Goal: Check status: Check status

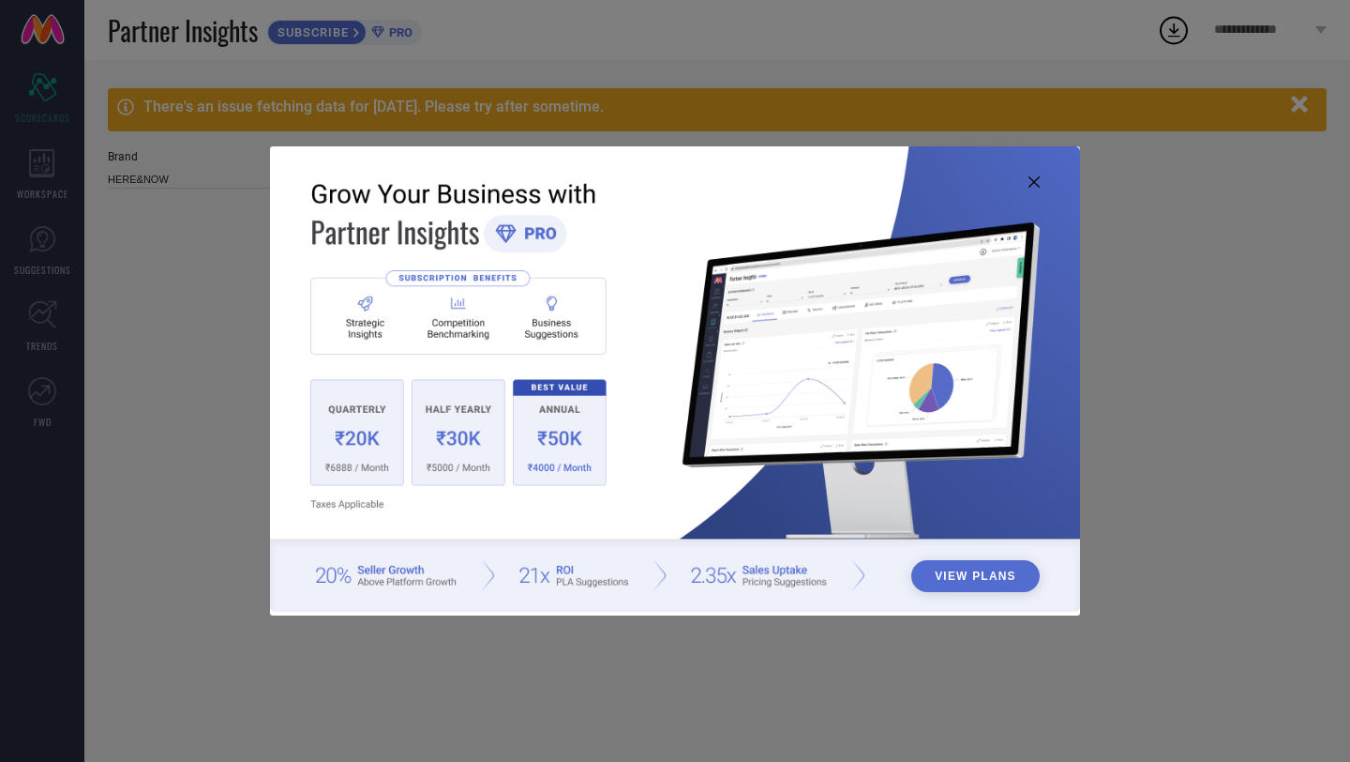
type input "All"
click at [1036, 179] on icon at bounding box center [1034, 181] width 11 height 11
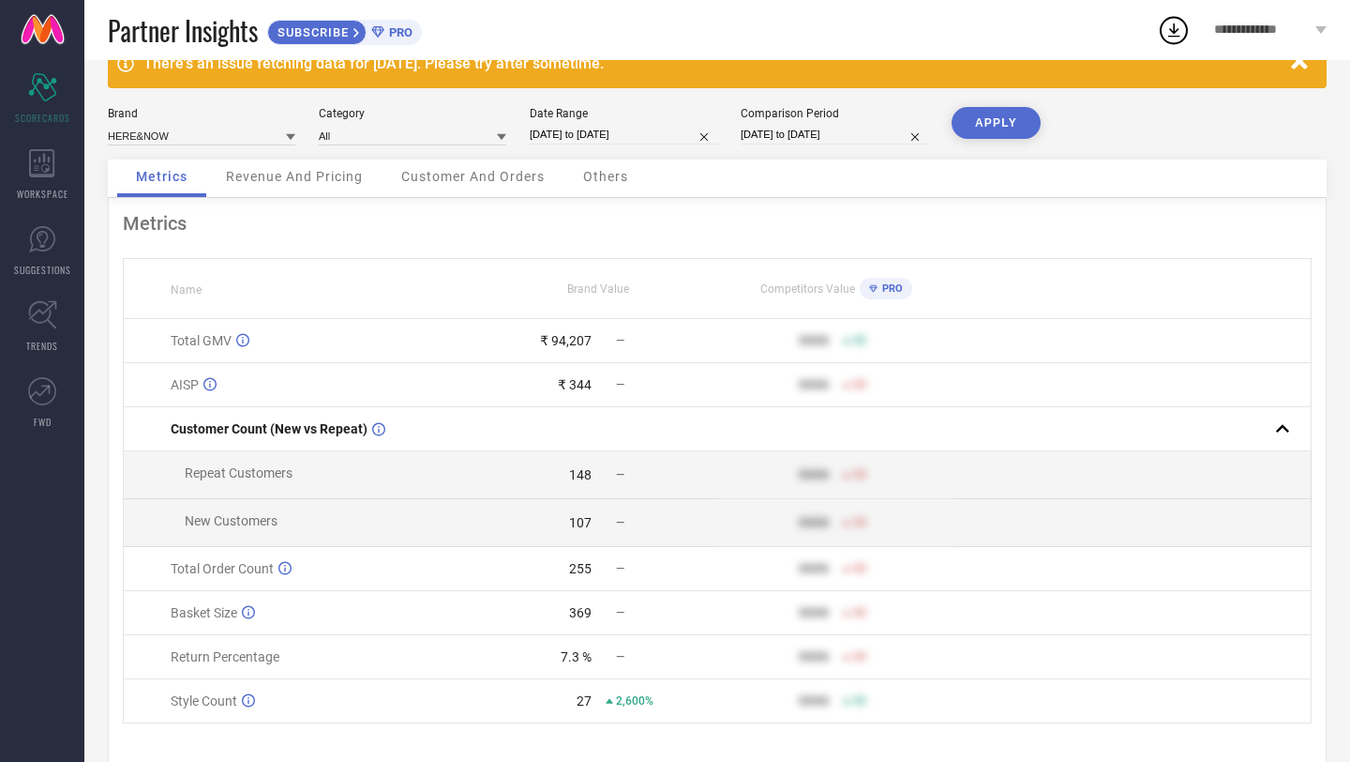
scroll to position [44, 0]
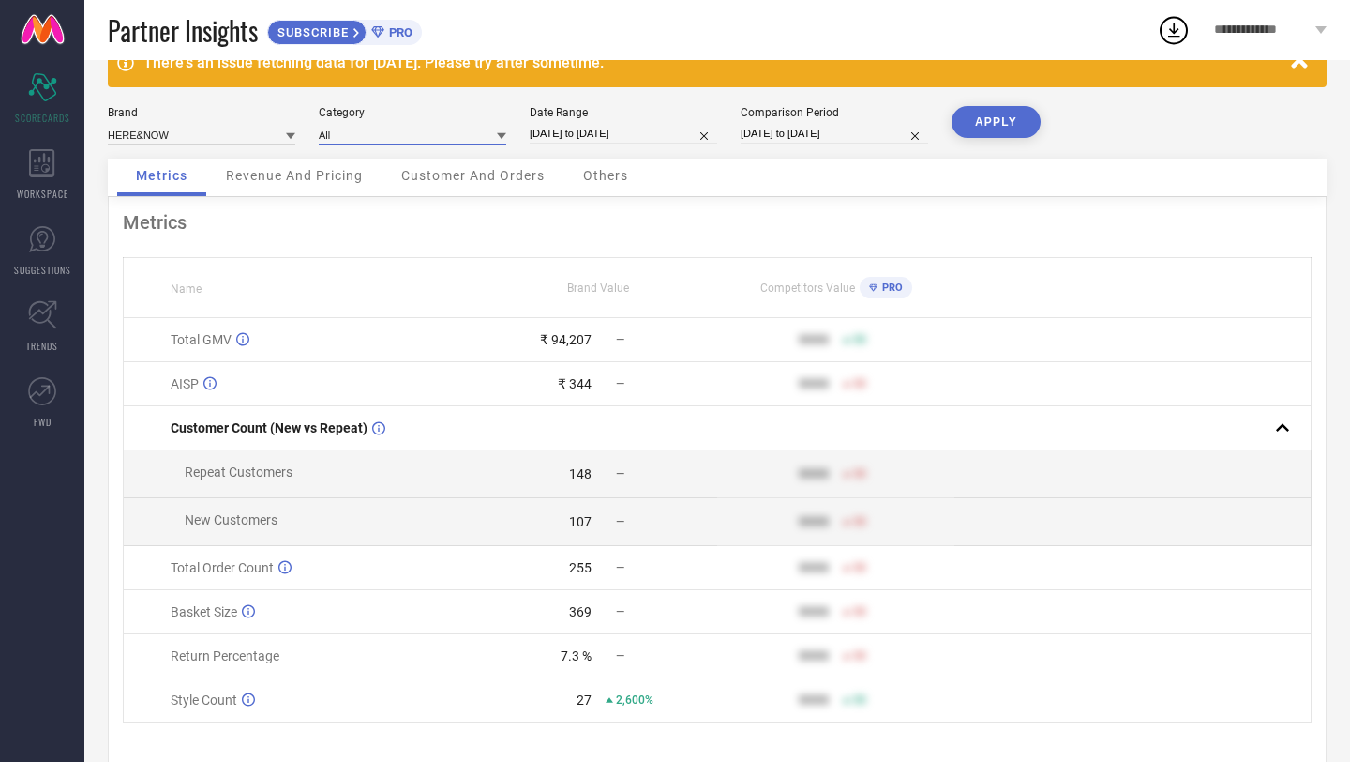
click at [375, 132] on input at bounding box center [413, 135] width 188 height 20
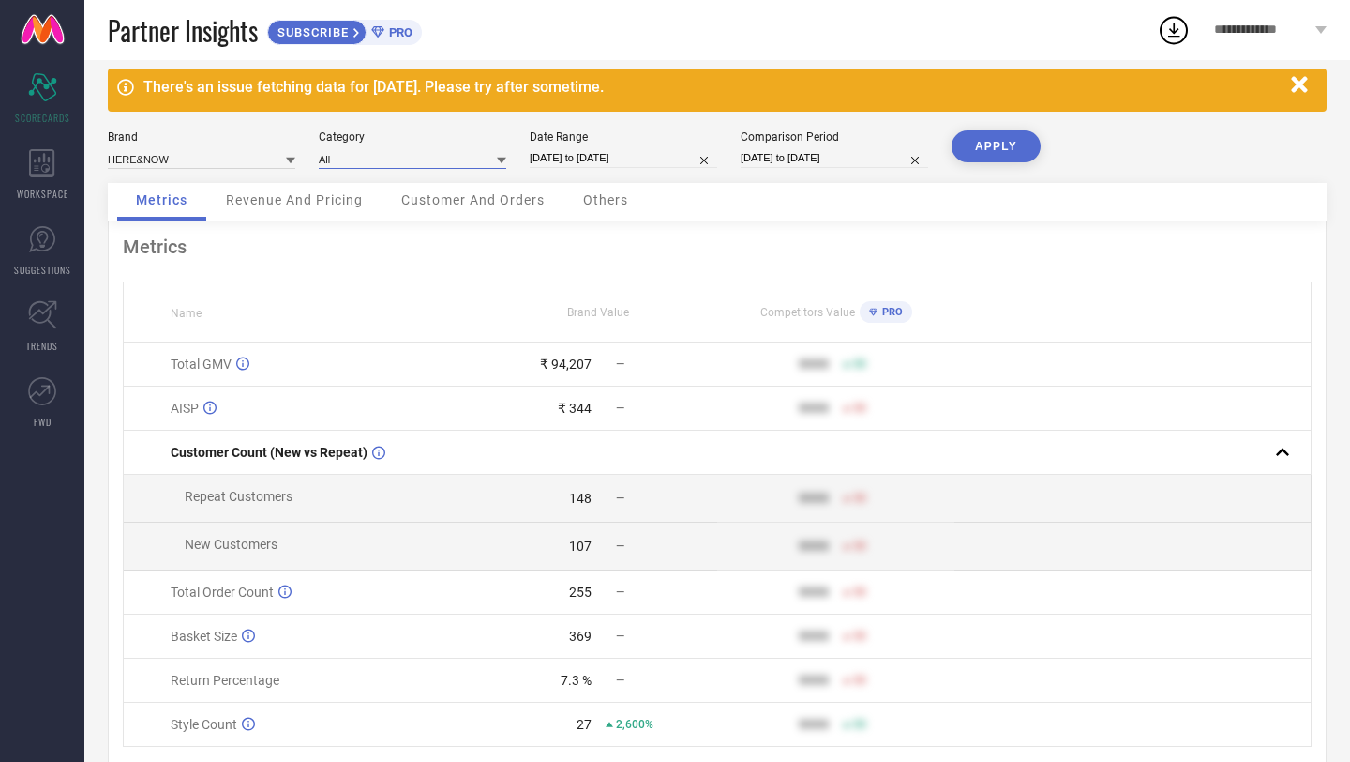
scroll to position [19, 0]
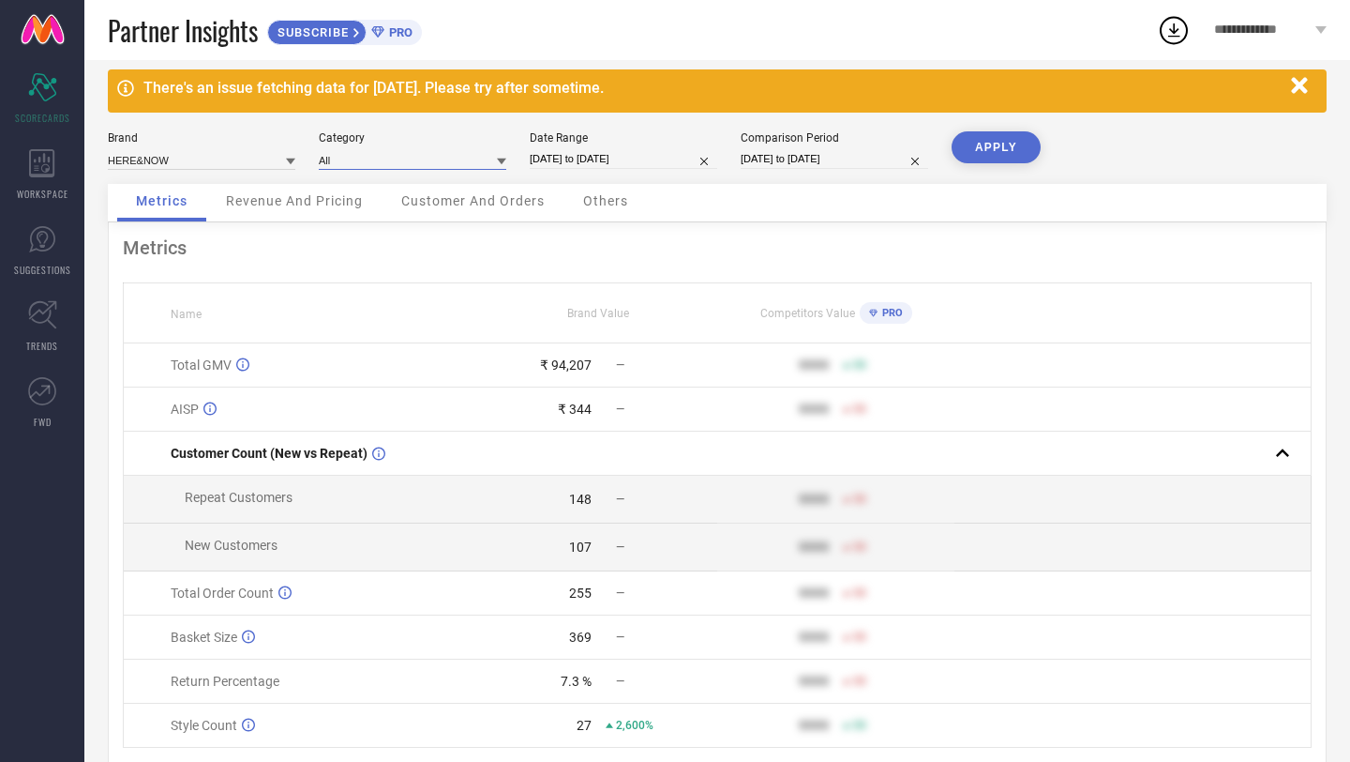
click at [647, 159] on input "[DATE] to [DATE]" at bounding box center [624, 159] width 188 height 20
select select "6"
select select "2025"
select select "7"
select select "2025"
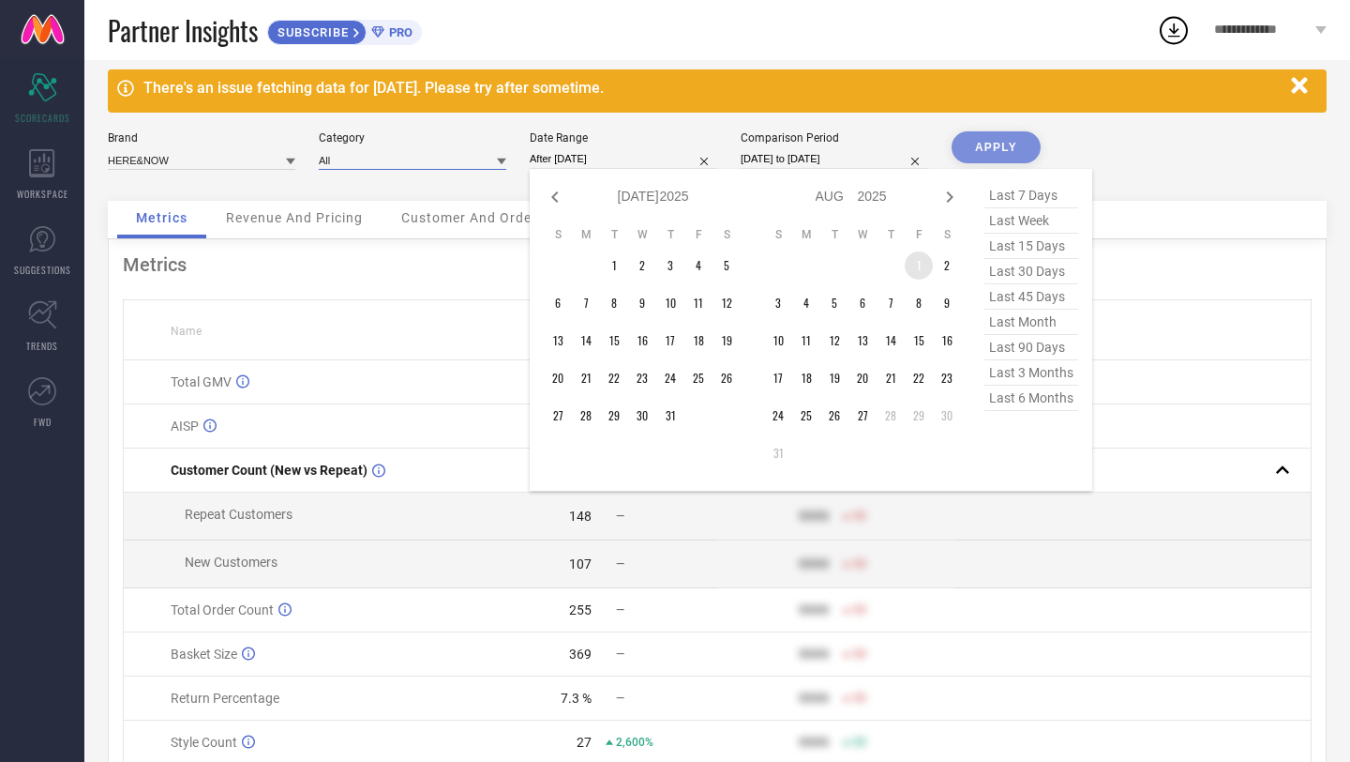
click at [910, 271] on td "1" at bounding box center [919, 265] width 28 height 28
type input "[DATE] to [DATE]"
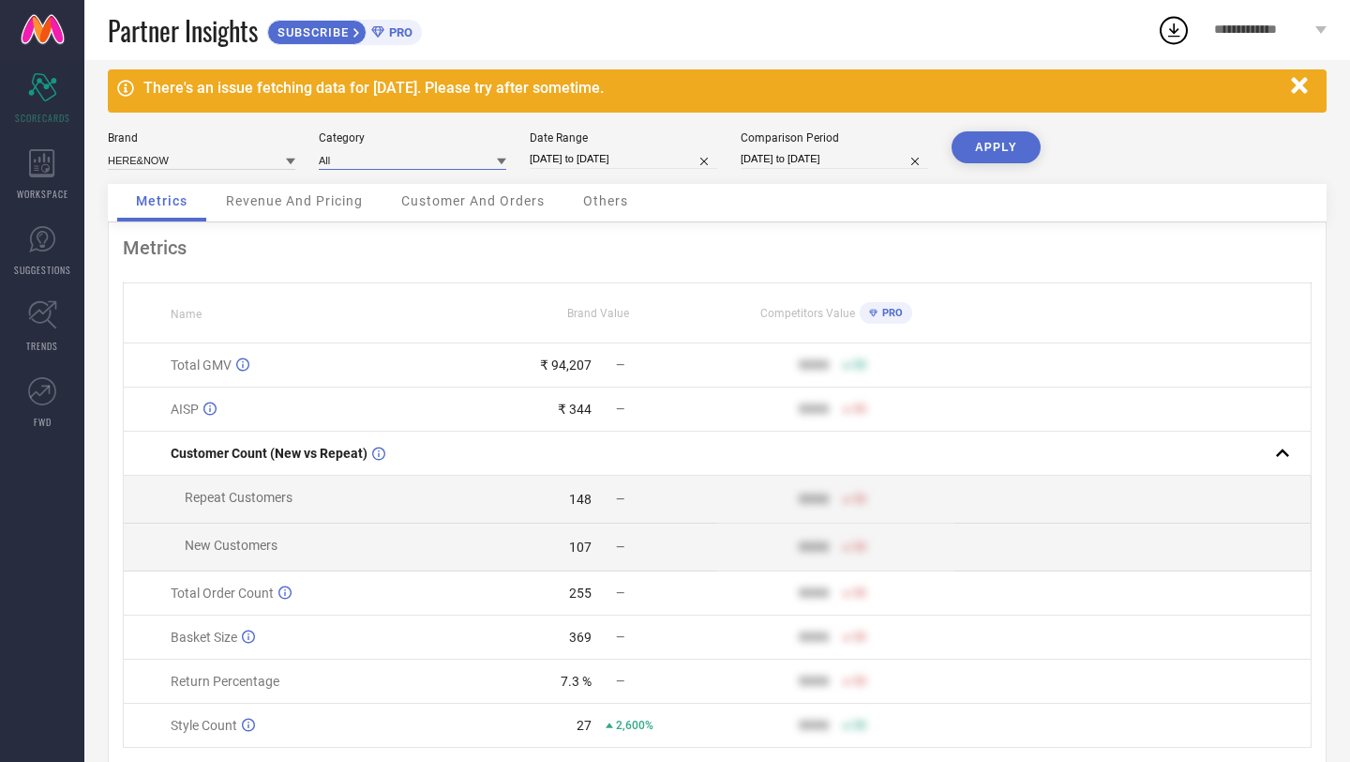
click at [624, 157] on input "[DATE] to [DATE]" at bounding box center [624, 159] width 188 height 20
select select "7"
select select "2025"
select select "8"
select select "2025"
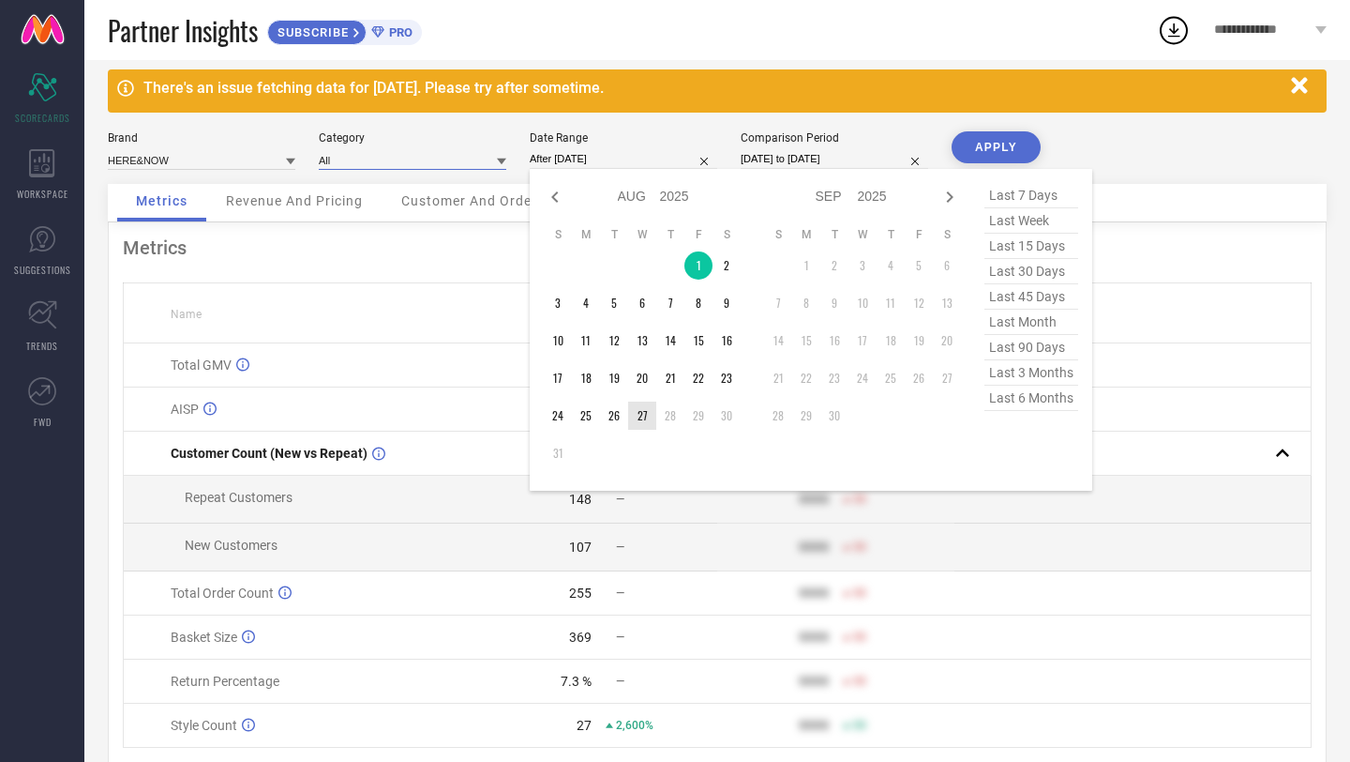
click at [647, 427] on td "27" at bounding box center [642, 415] width 28 height 28
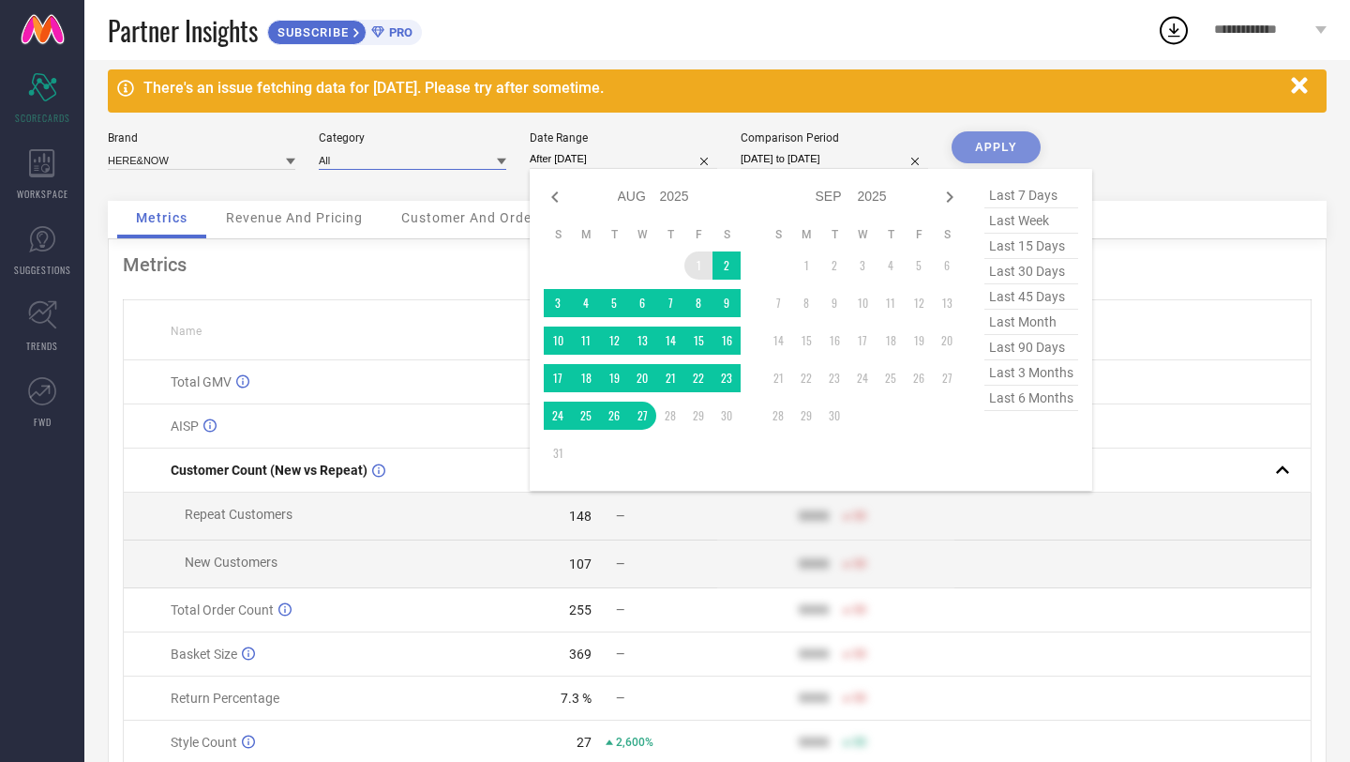
type input "[DATE] to [DATE]"
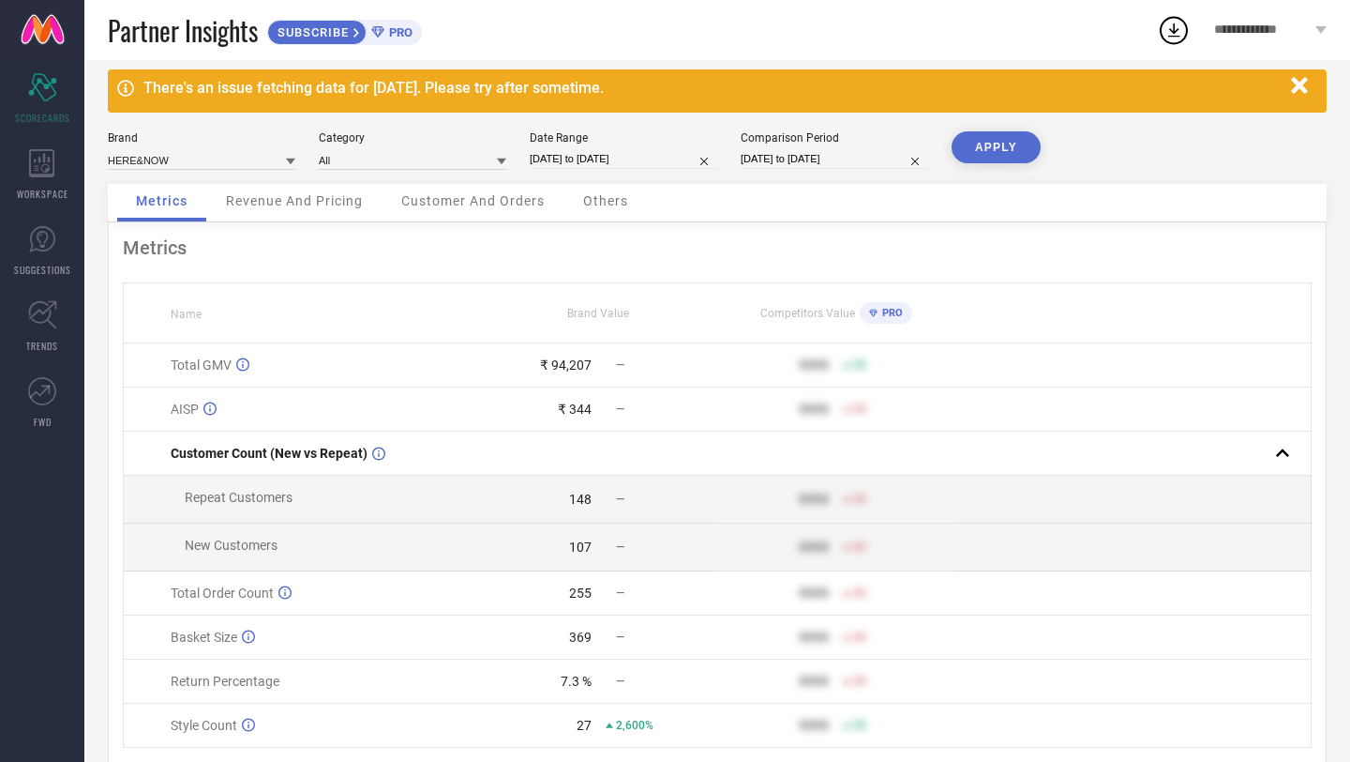
drag, startPoint x: 1027, startPoint y: 146, endPoint x: 988, endPoint y: 159, distance: 40.6
click at [1026, 146] on button "APPLY" at bounding box center [996, 147] width 89 height 32
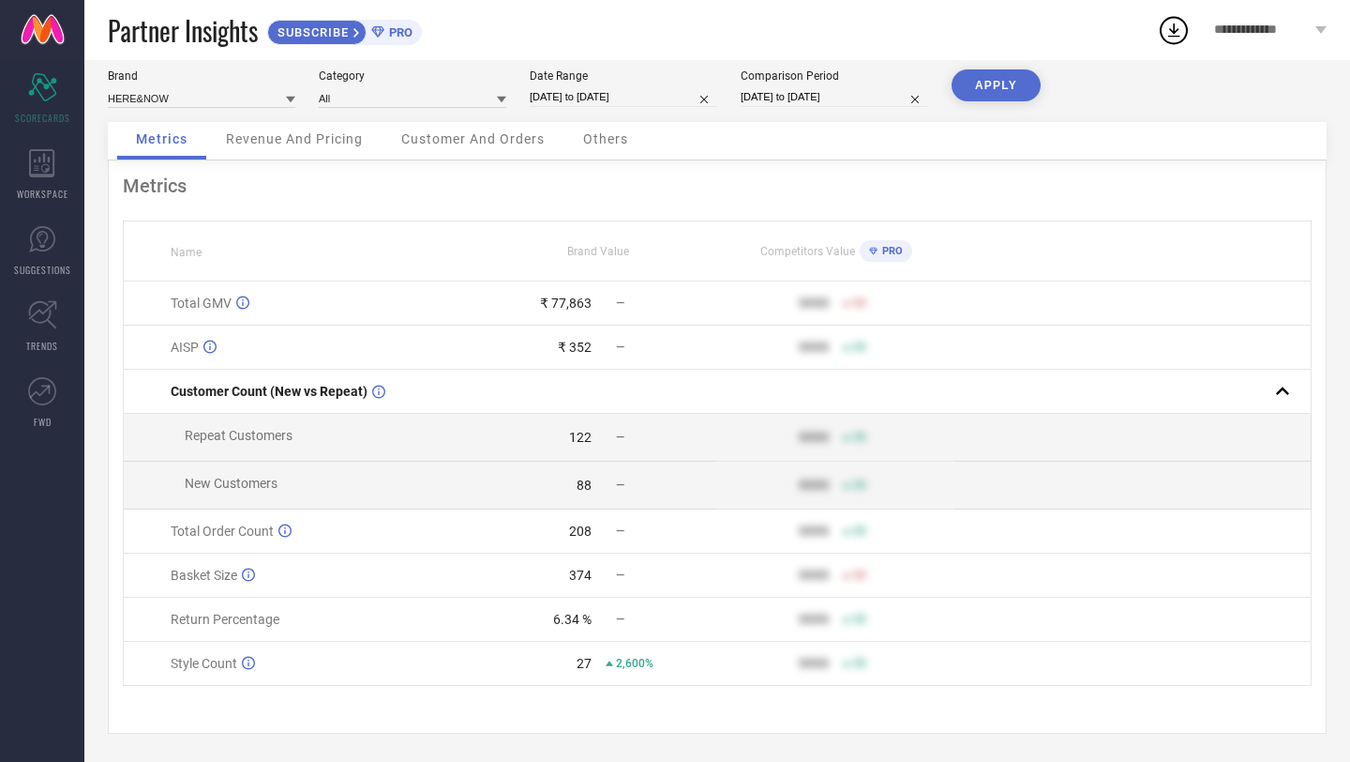
scroll to position [85, 0]
click at [776, 87] on input "[DATE] to [DATE]" at bounding box center [835, 97] width 188 height 20
select select "6"
select select "2024"
select select "7"
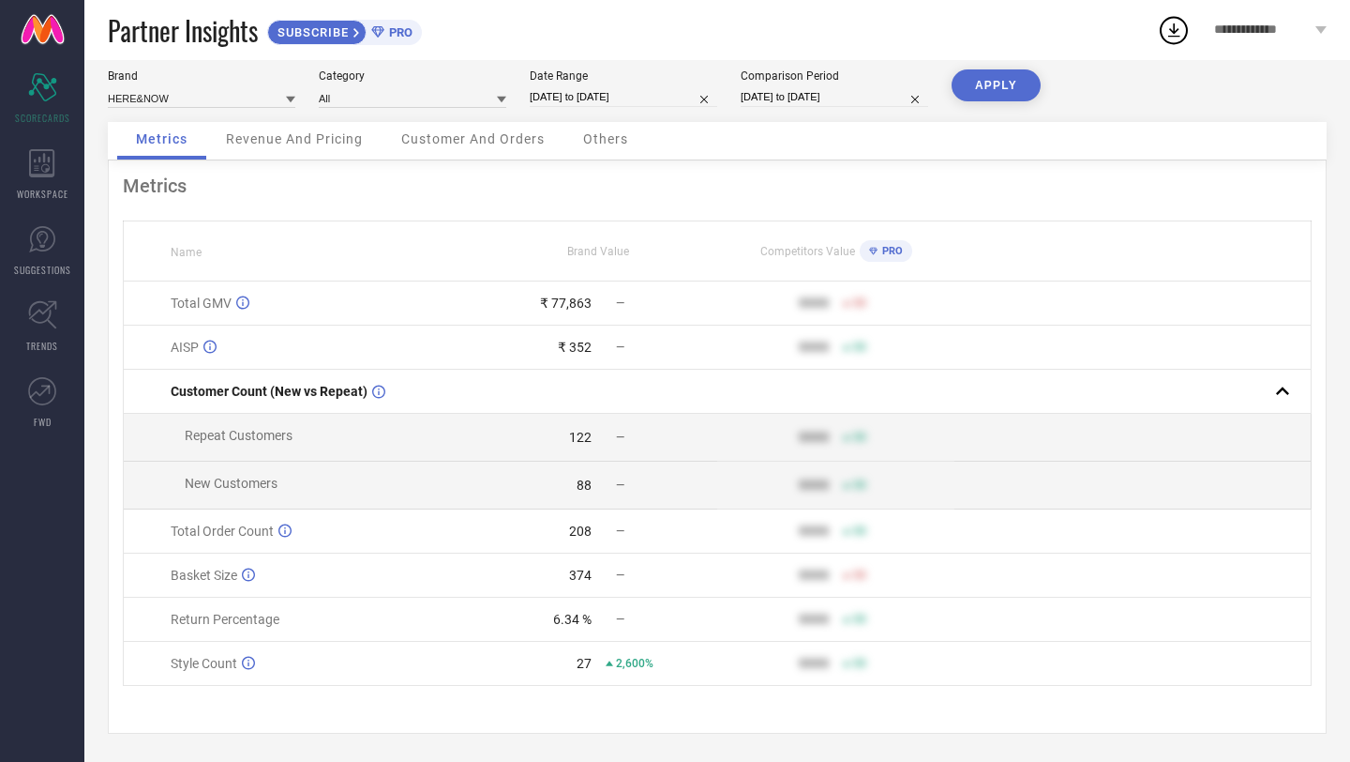
select select "2024"
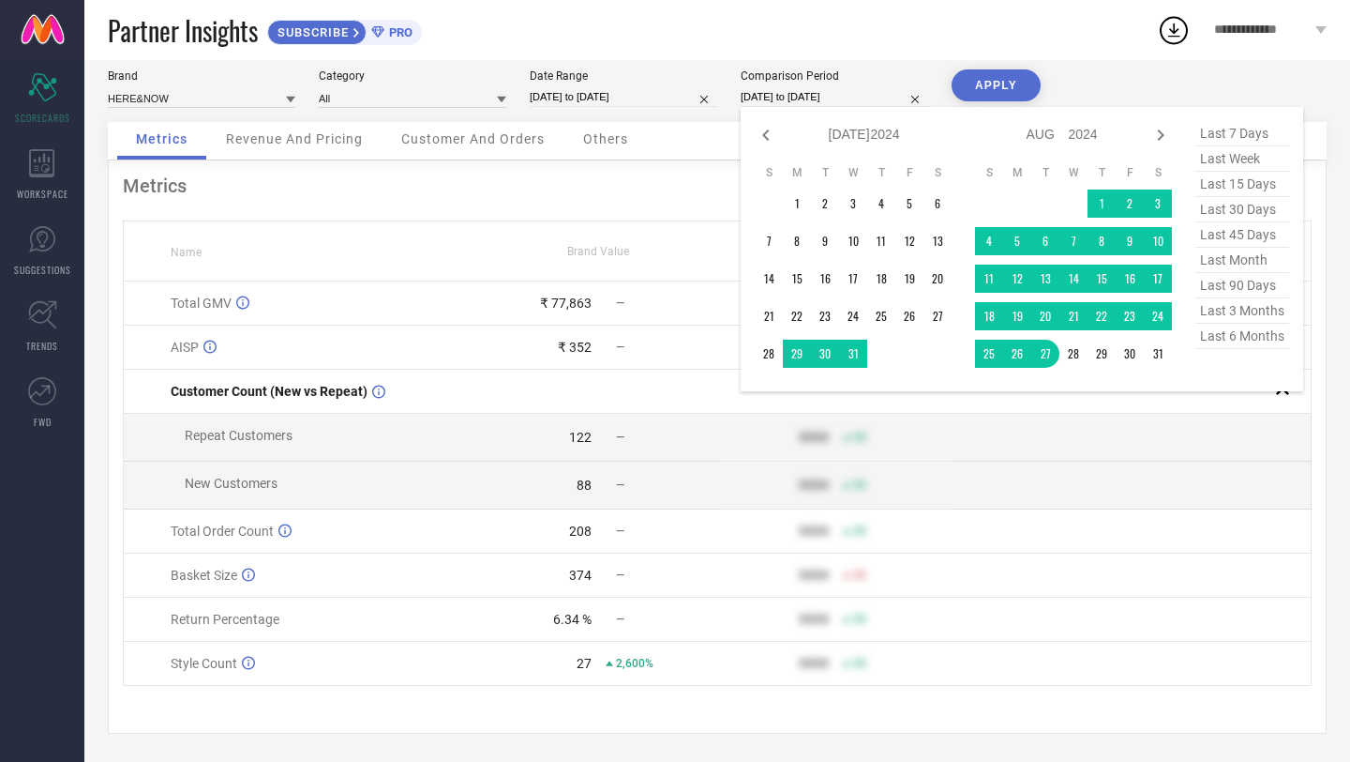
click at [776, 87] on input "[DATE] to [DATE]" at bounding box center [835, 97] width 188 height 20
click at [1234, 256] on span "last month" at bounding box center [1243, 260] width 94 height 25
type input "[DATE] to [DATE]"
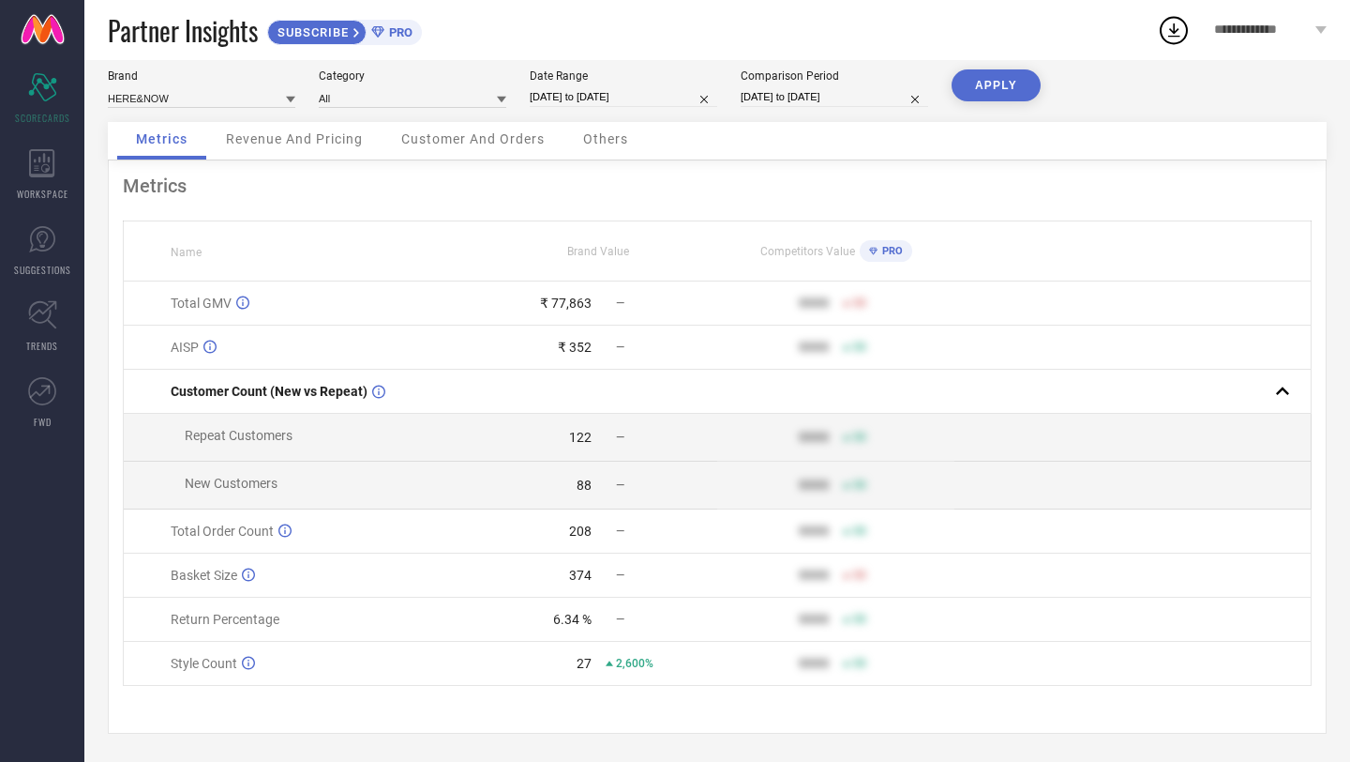
click at [652, 87] on input "[DATE] to [DATE]" at bounding box center [624, 97] width 188 height 20
select select "7"
select select "2025"
select select "8"
select select "2025"
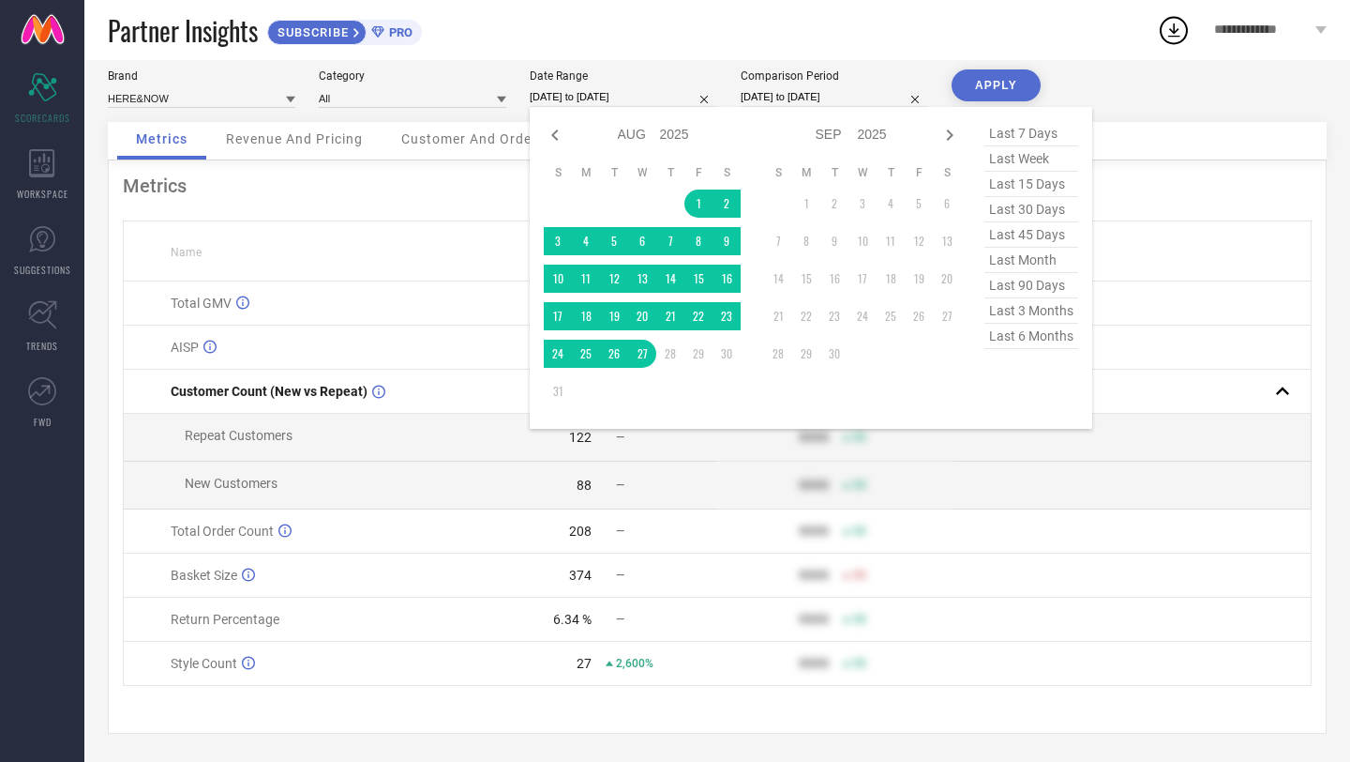
click at [1022, 259] on span "last month" at bounding box center [1032, 260] width 94 height 25
type input "[DATE] to [DATE]"
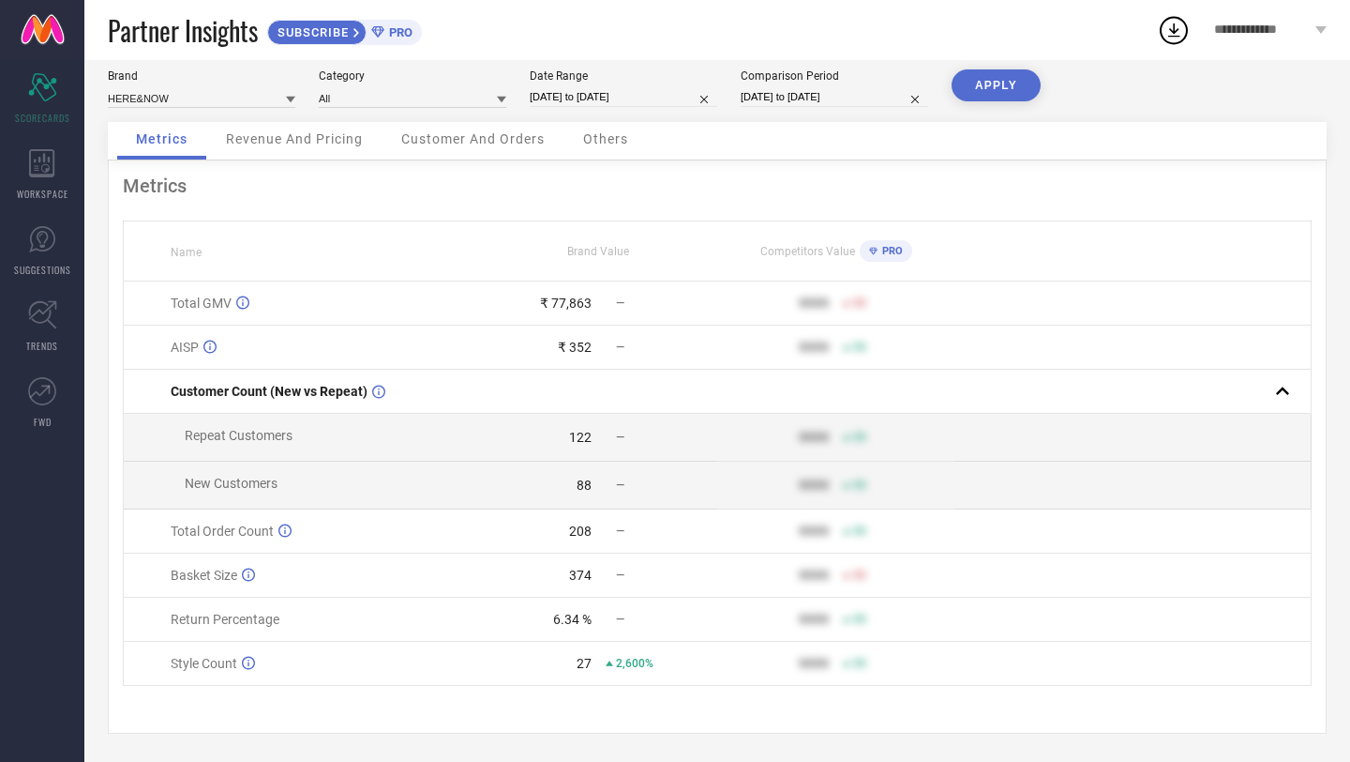
click at [1008, 90] on button "APPLY" at bounding box center [996, 85] width 89 height 32
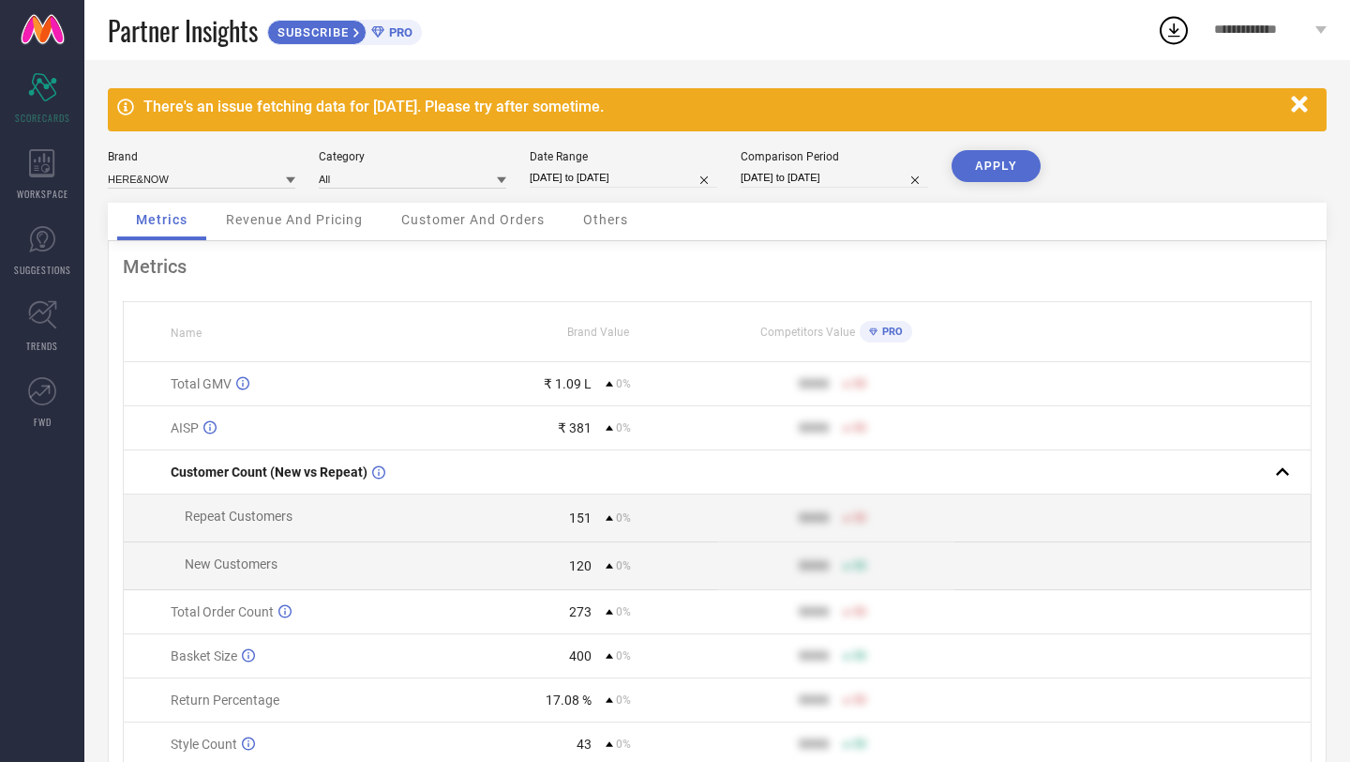
click at [320, 217] on span "Revenue And Pricing" at bounding box center [294, 219] width 137 height 15
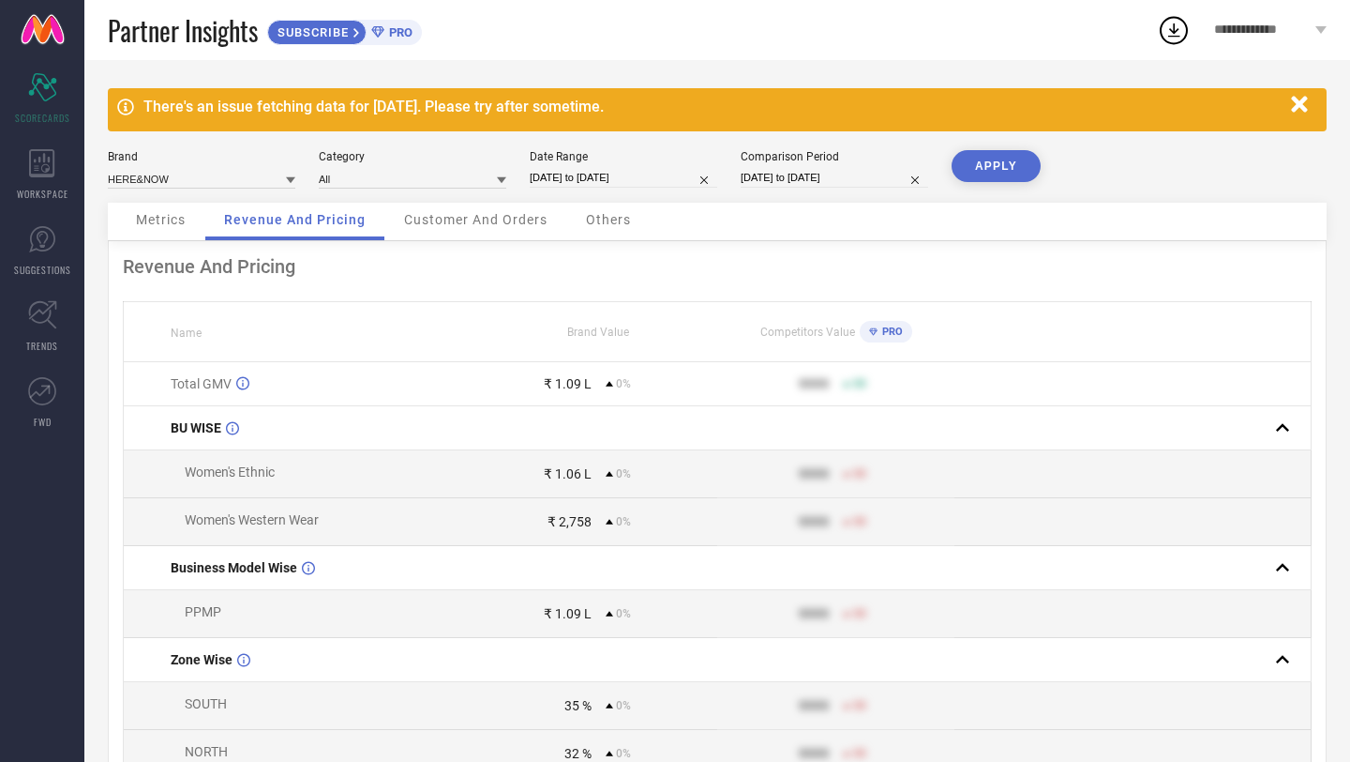
click at [592, 184] on input "[DATE] to [DATE]" at bounding box center [624, 178] width 188 height 20
select select "6"
select select "2025"
select select "7"
select select "2025"
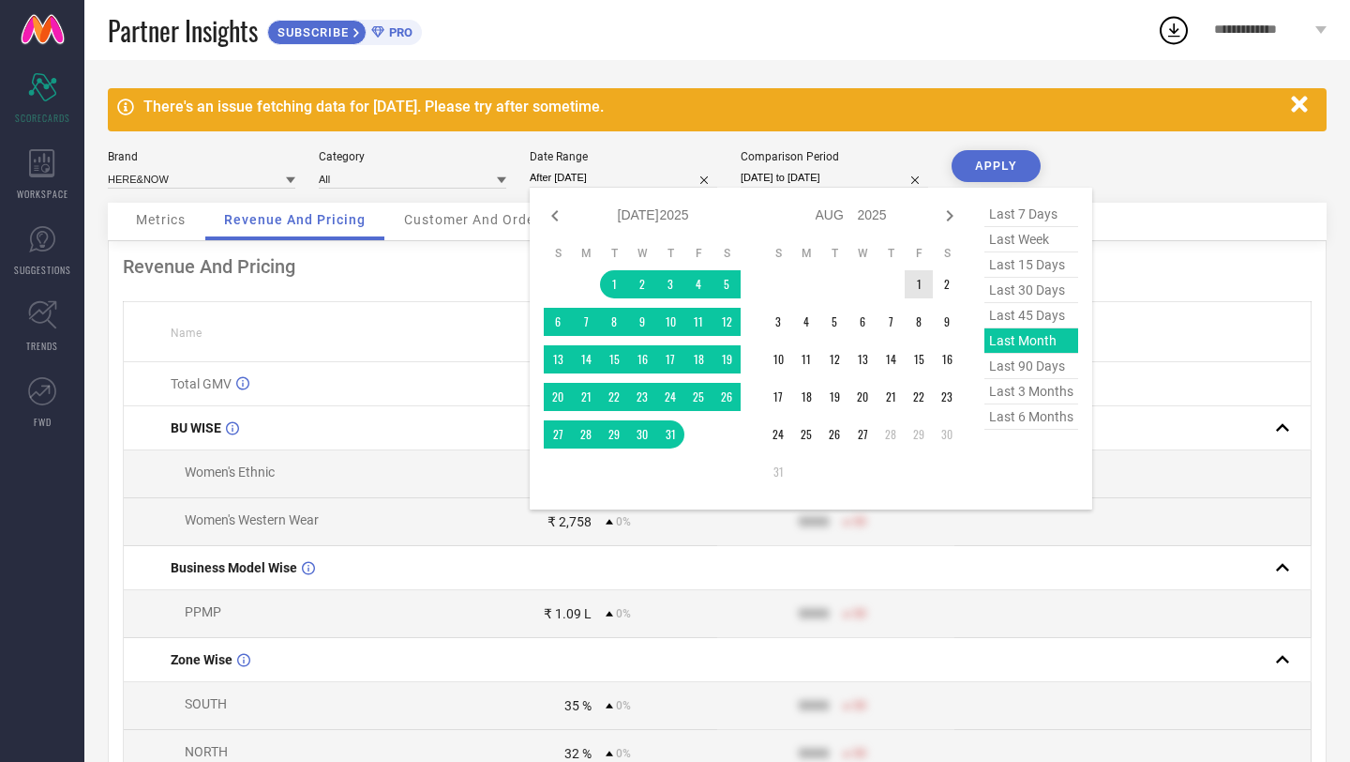
click at [917, 287] on td "1" at bounding box center [919, 284] width 28 height 28
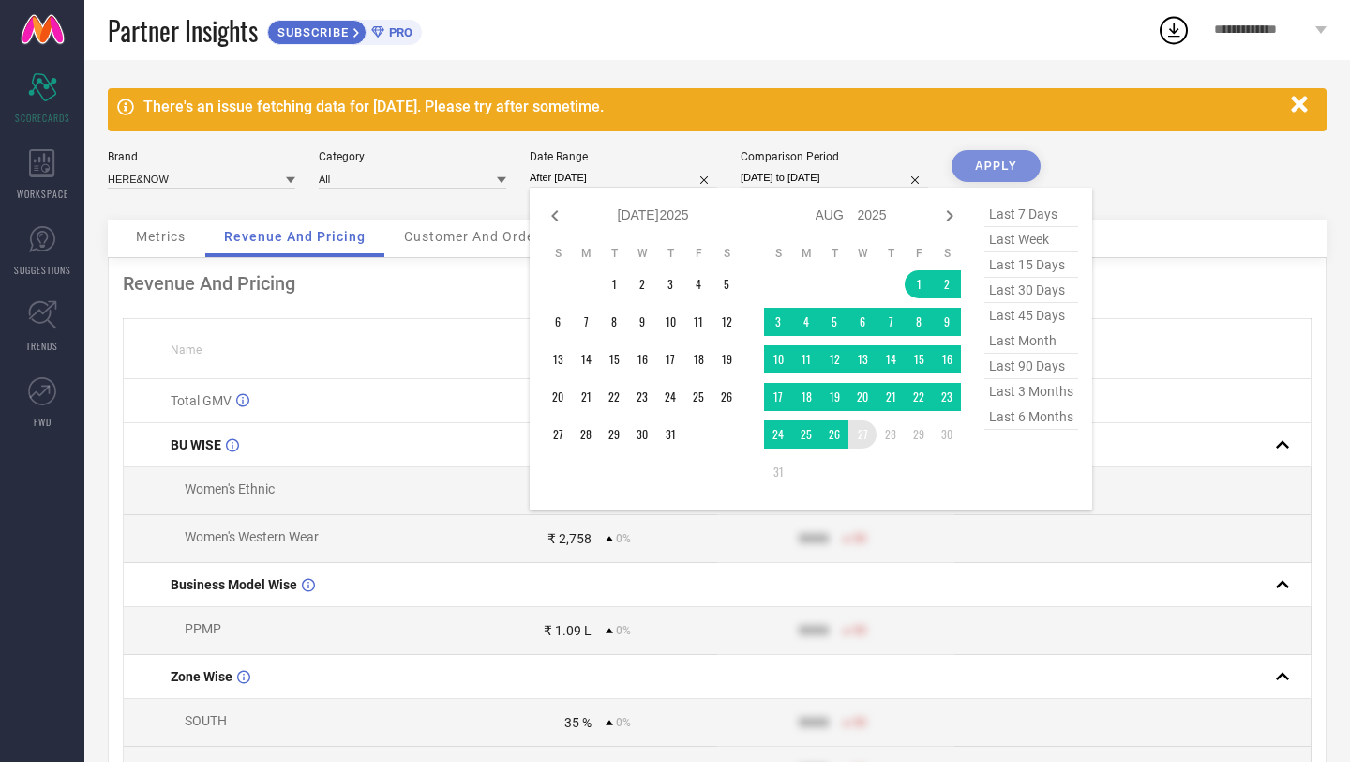
type input "[DATE] to [DATE]"
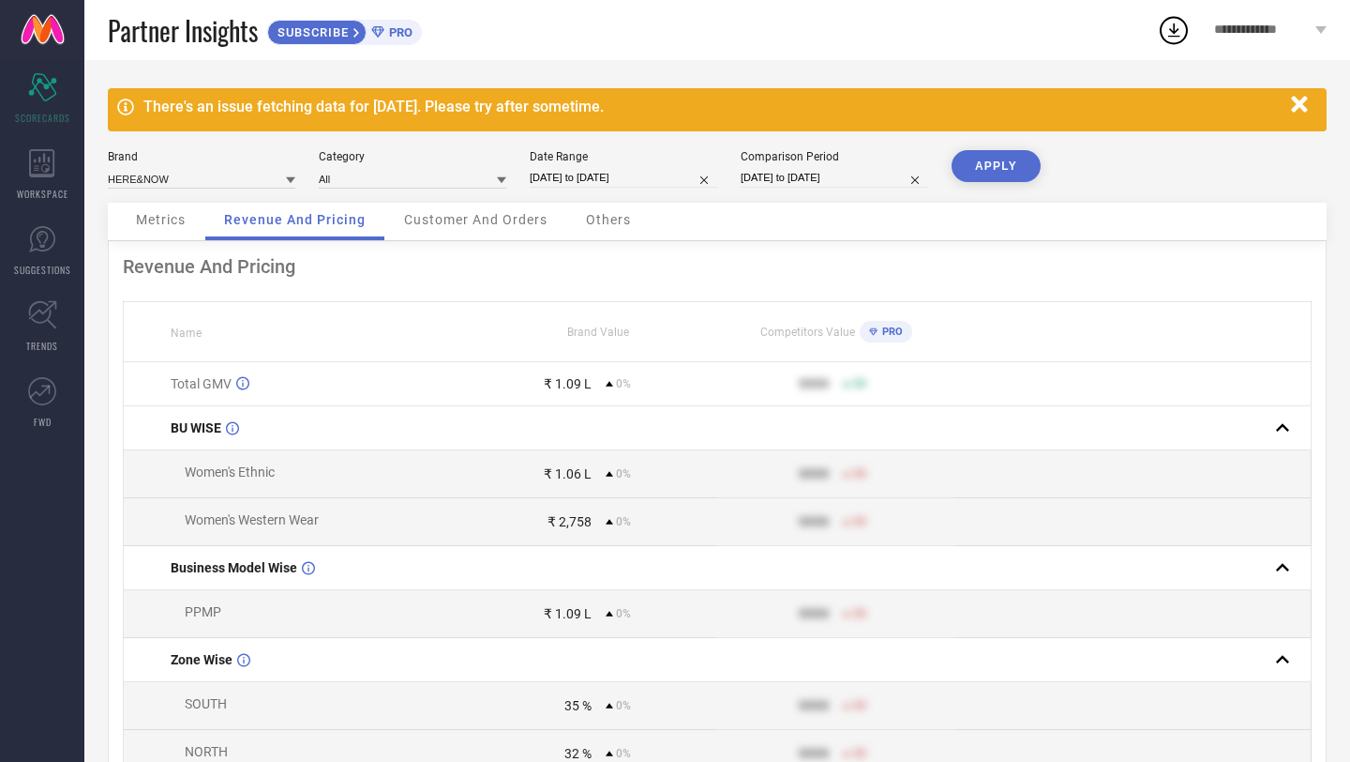
select select "6"
select select "2025"
select select "7"
select select "2025"
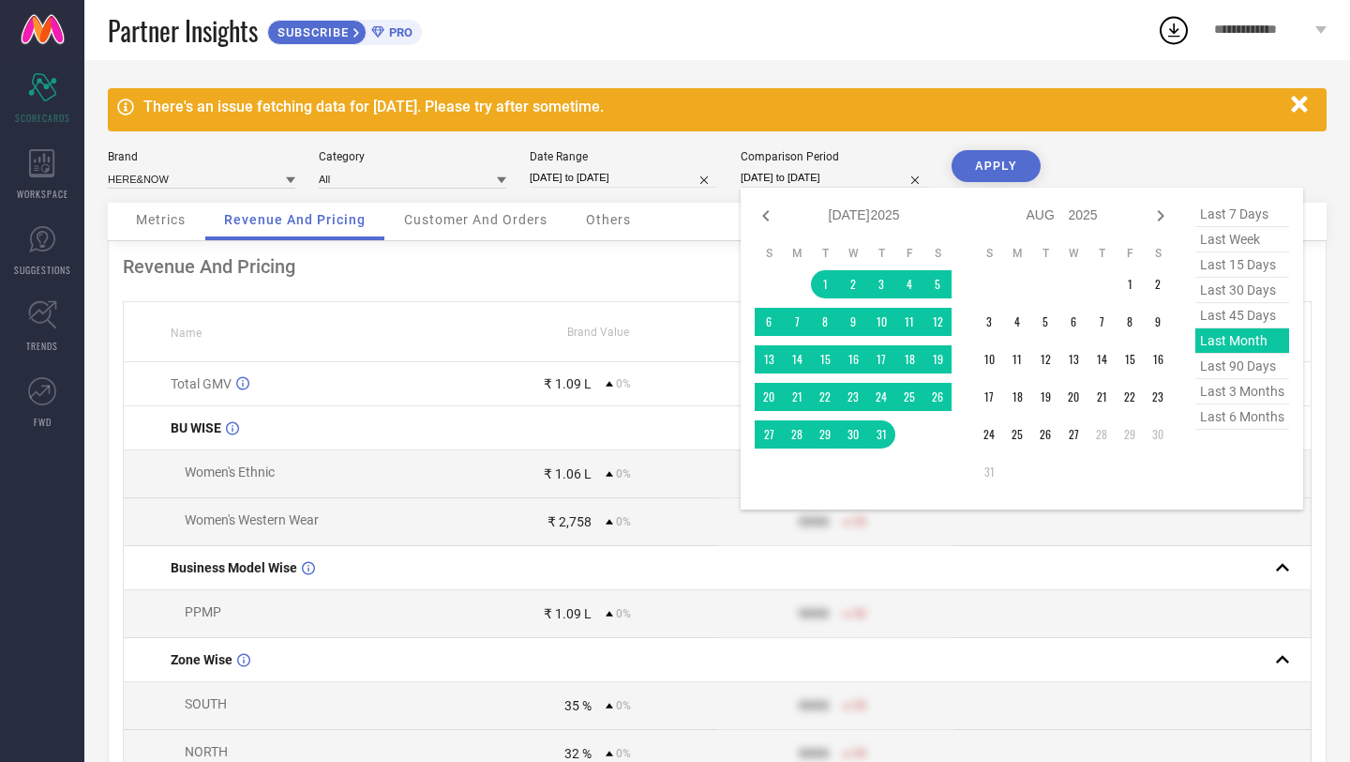
click at [807, 183] on input "[DATE] to [DATE]" at bounding box center [835, 178] width 188 height 20
click at [1131, 287] on td "1" at bounding box center [1130, 284] width 28 height 28
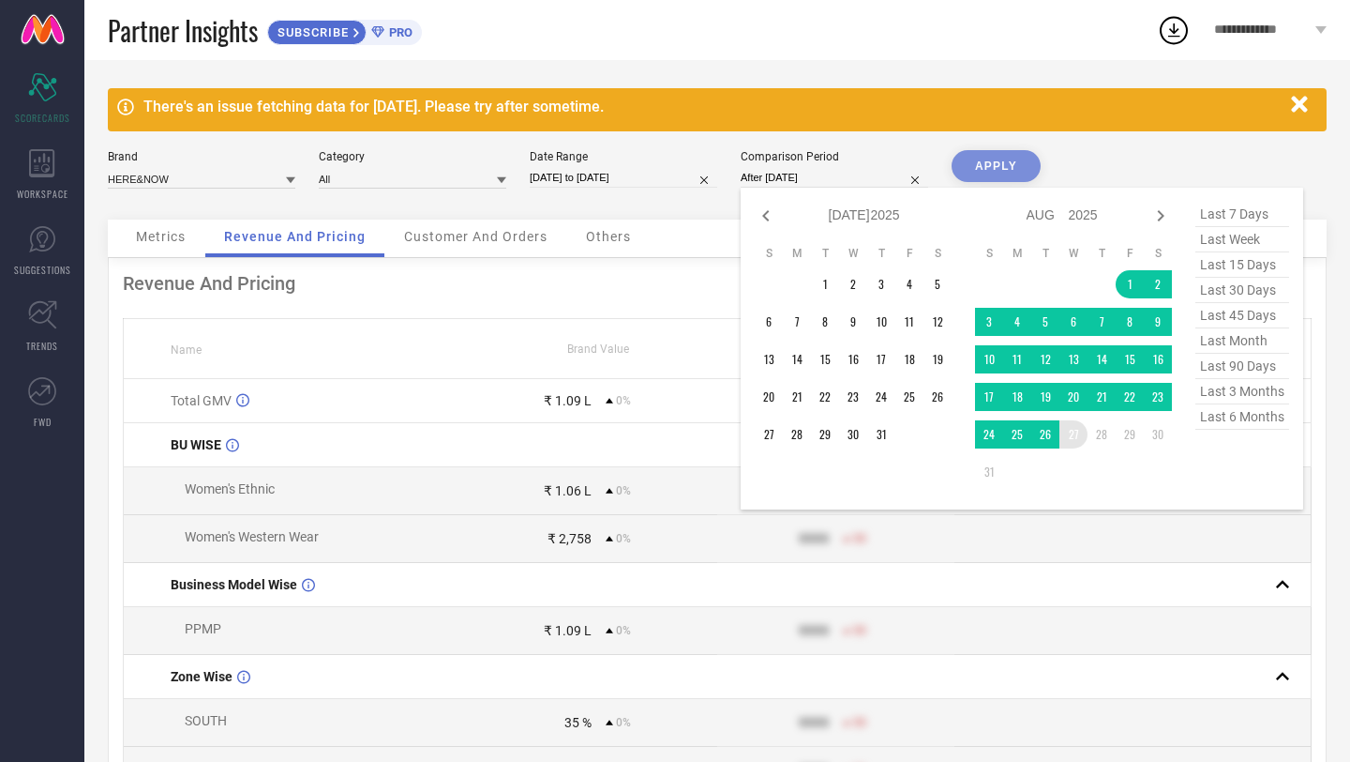
type input "[DATE] to [DATE]"
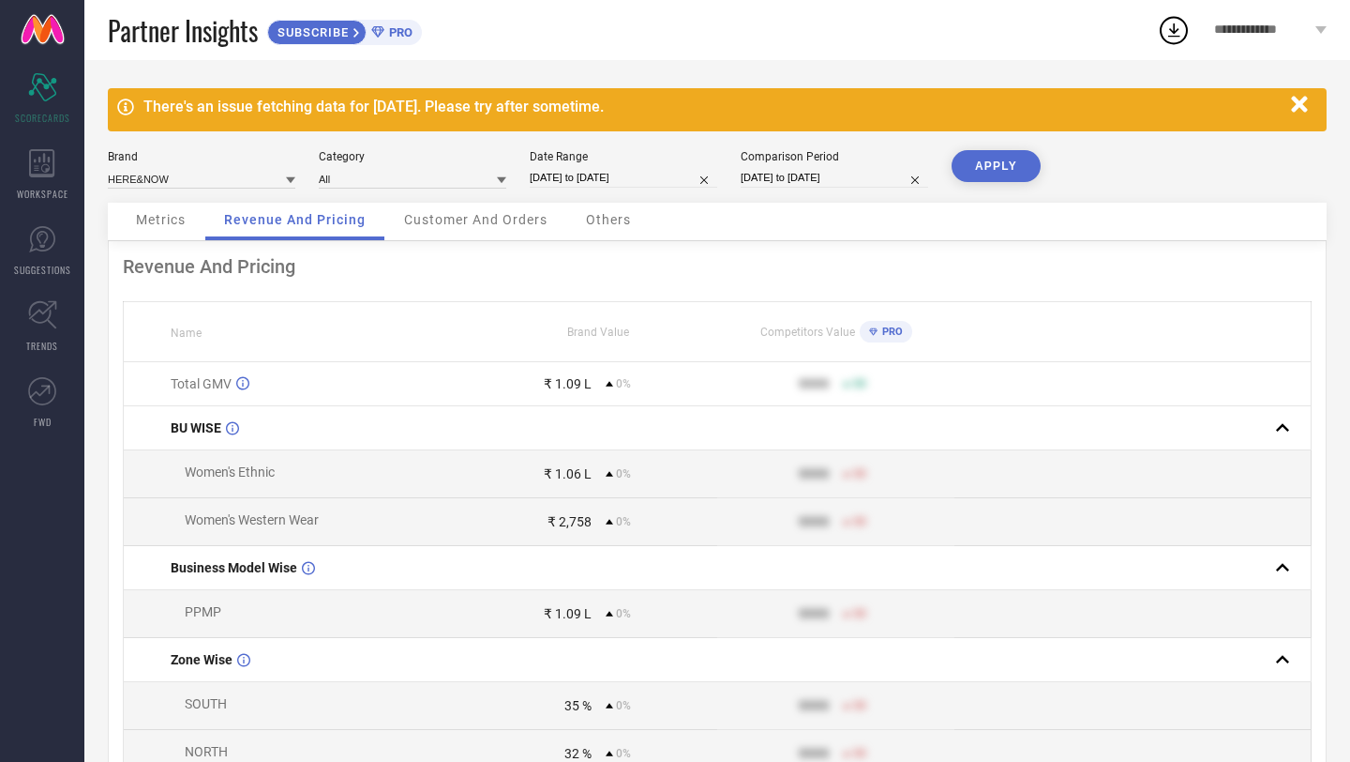
click at [994, 166] on button "APPLY" at bounding box center [996, 166] width 89 height 32
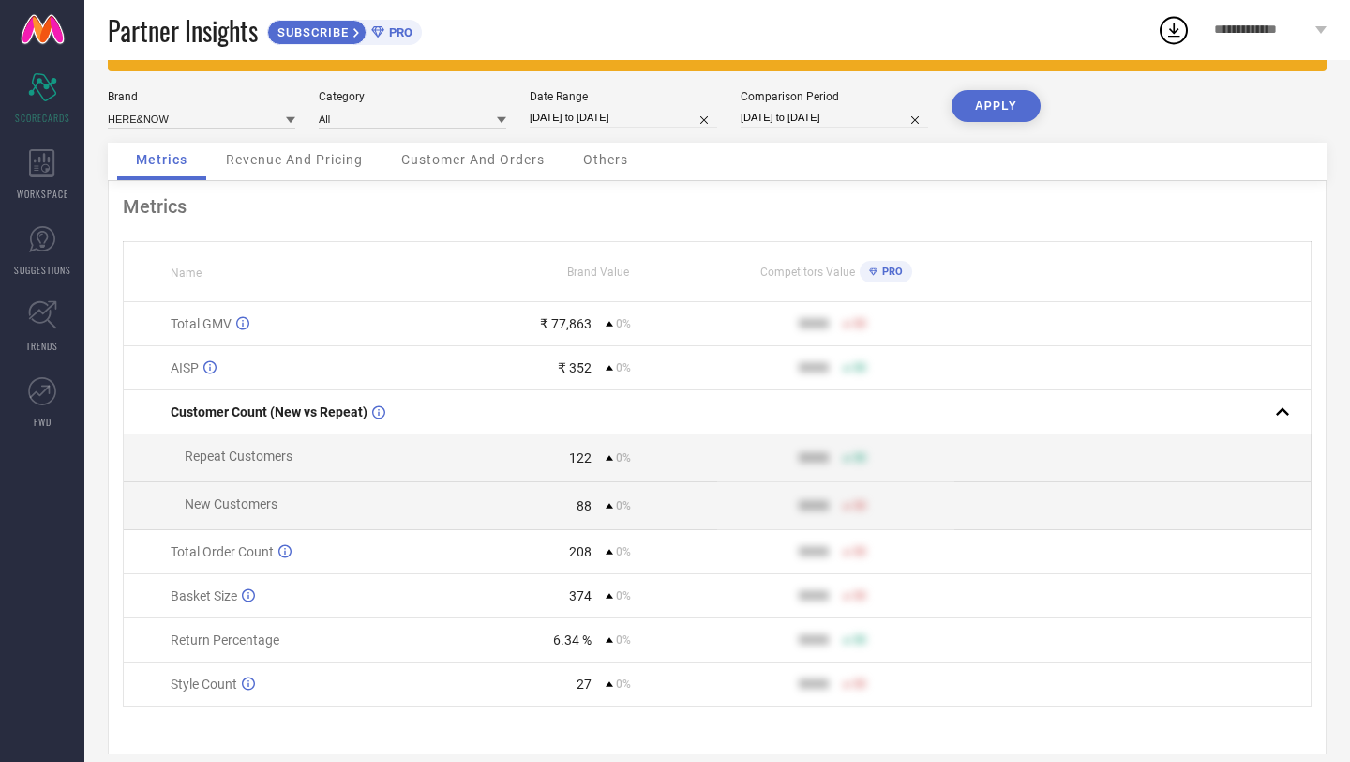
scroll to position [67, 0]
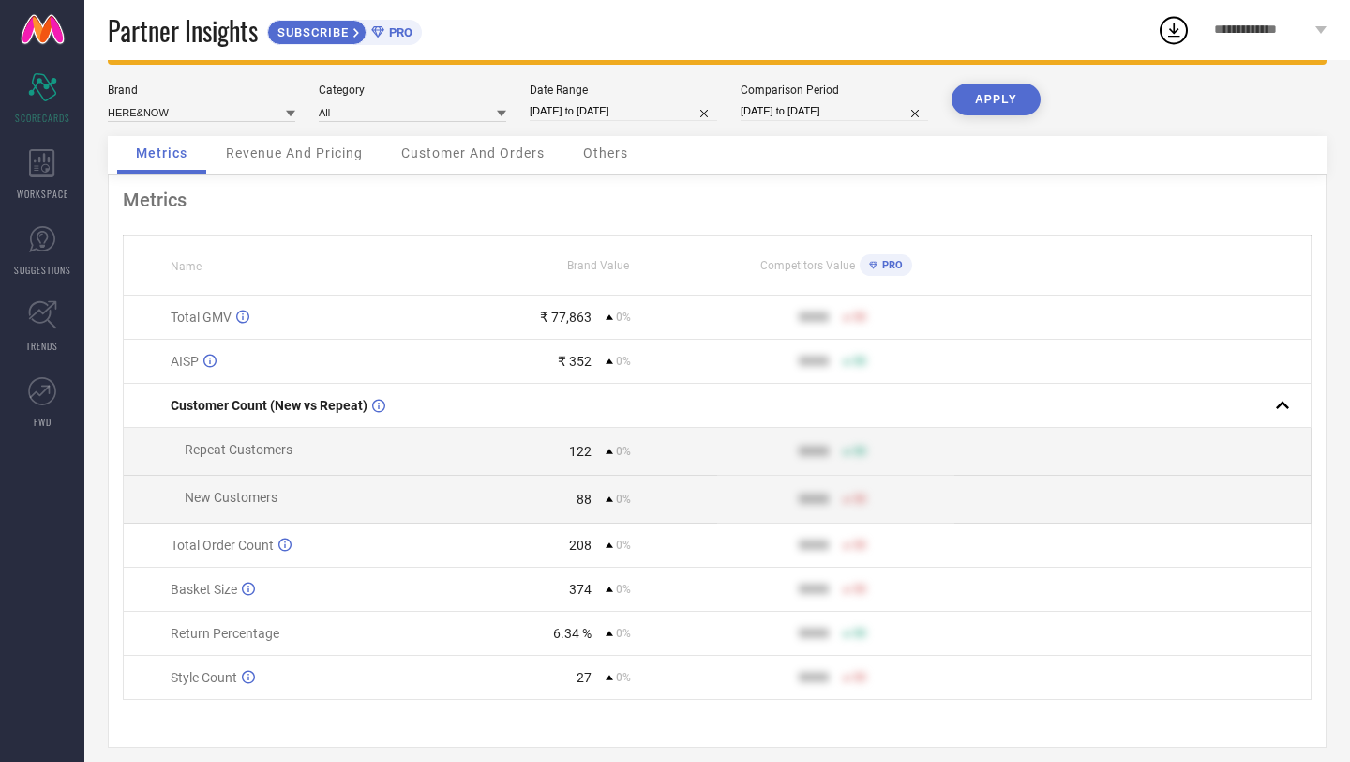
click at [864, 106] on input "[DATE] to [DATE]" at bounding box center [835, 111] width 188 height 20
select select "7"
select select "2025"
select select "8"
select select "2025"
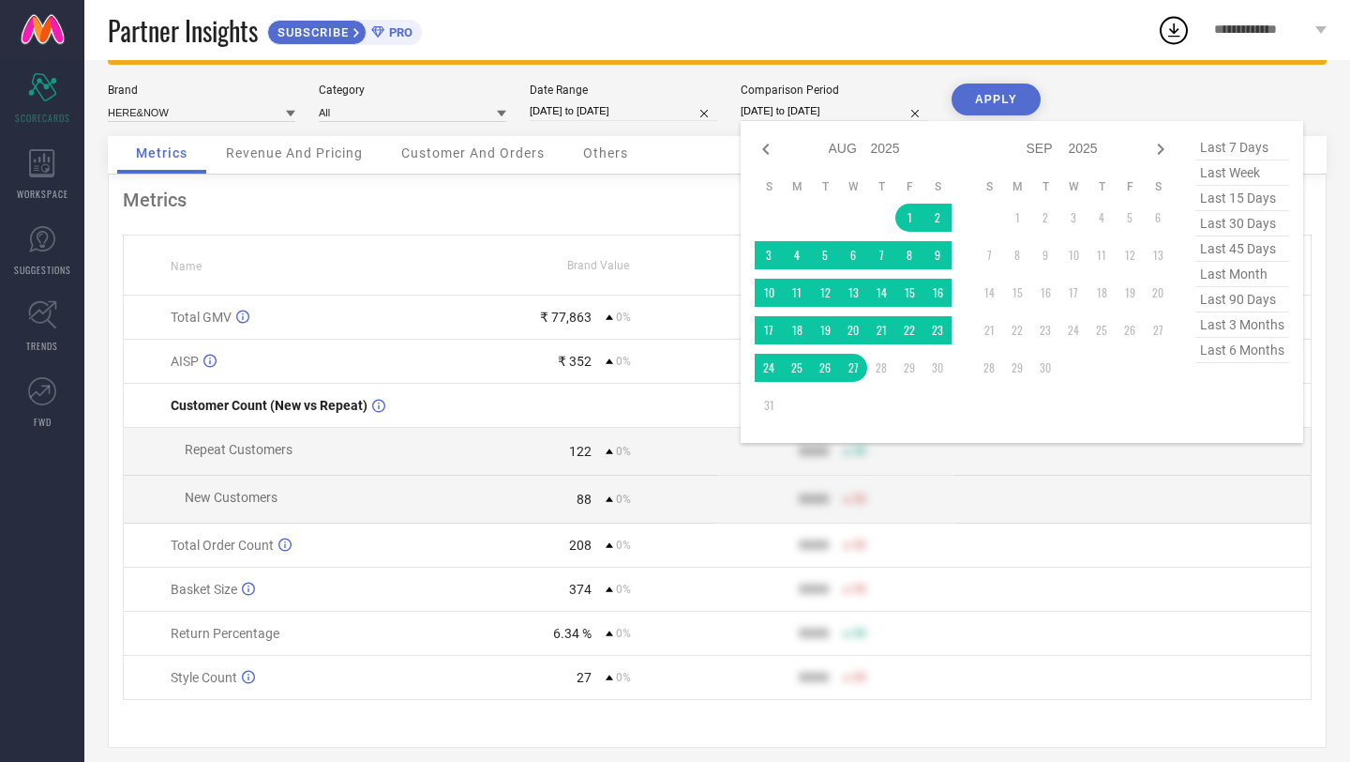
click at [1236, 281] on span "last month" at bounding box center [1243, 274] width 94 height 25
type input "[DATE] to [DATE]"
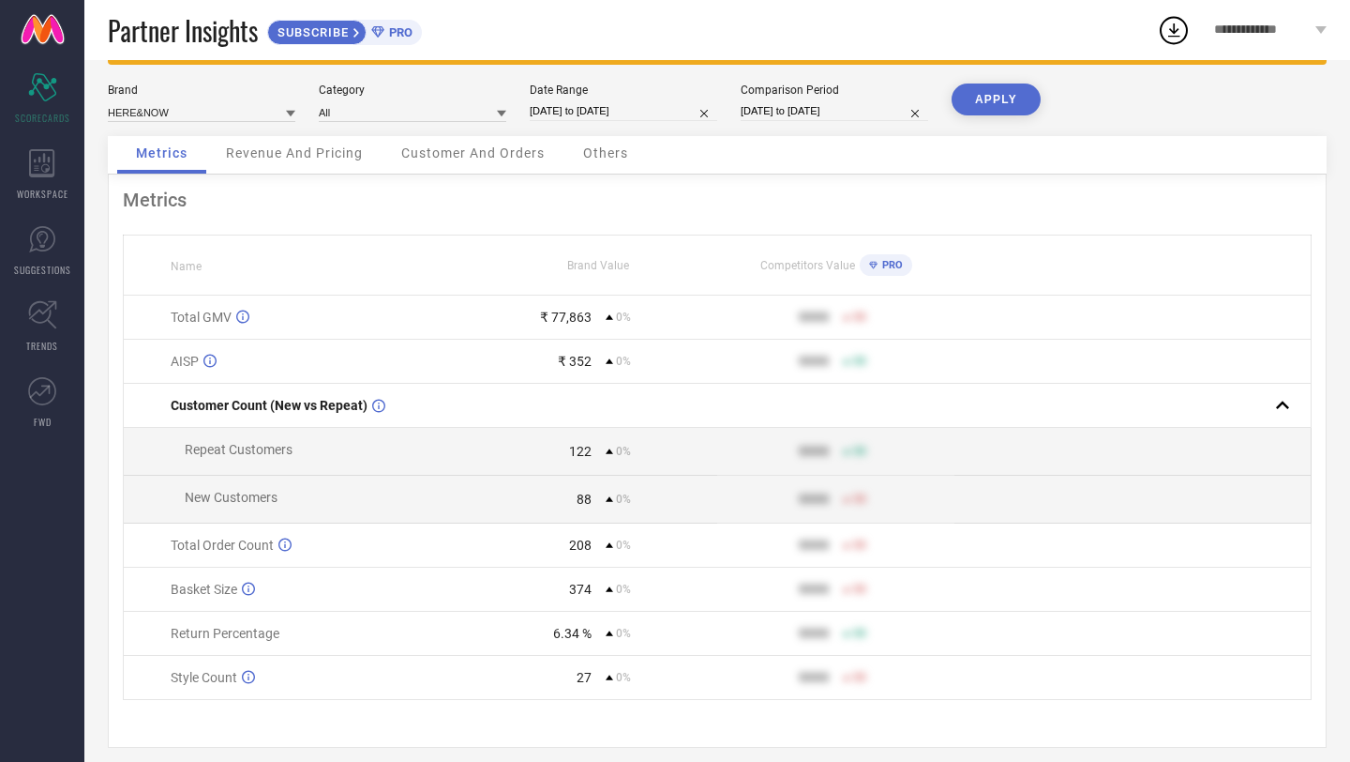
click at [993, 109] on button "APPLY" at bounding box center [996, 99] width 89 height 32
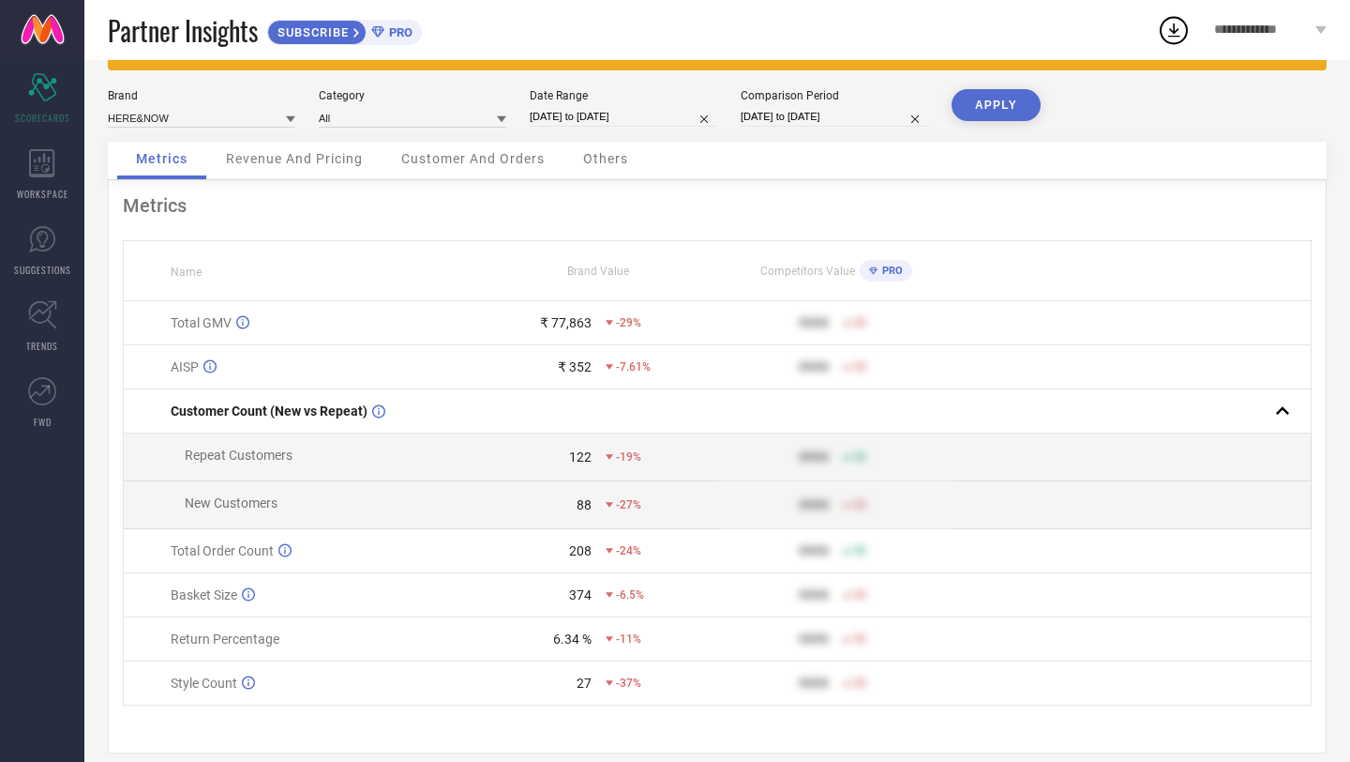
scroll to position [85, 0]
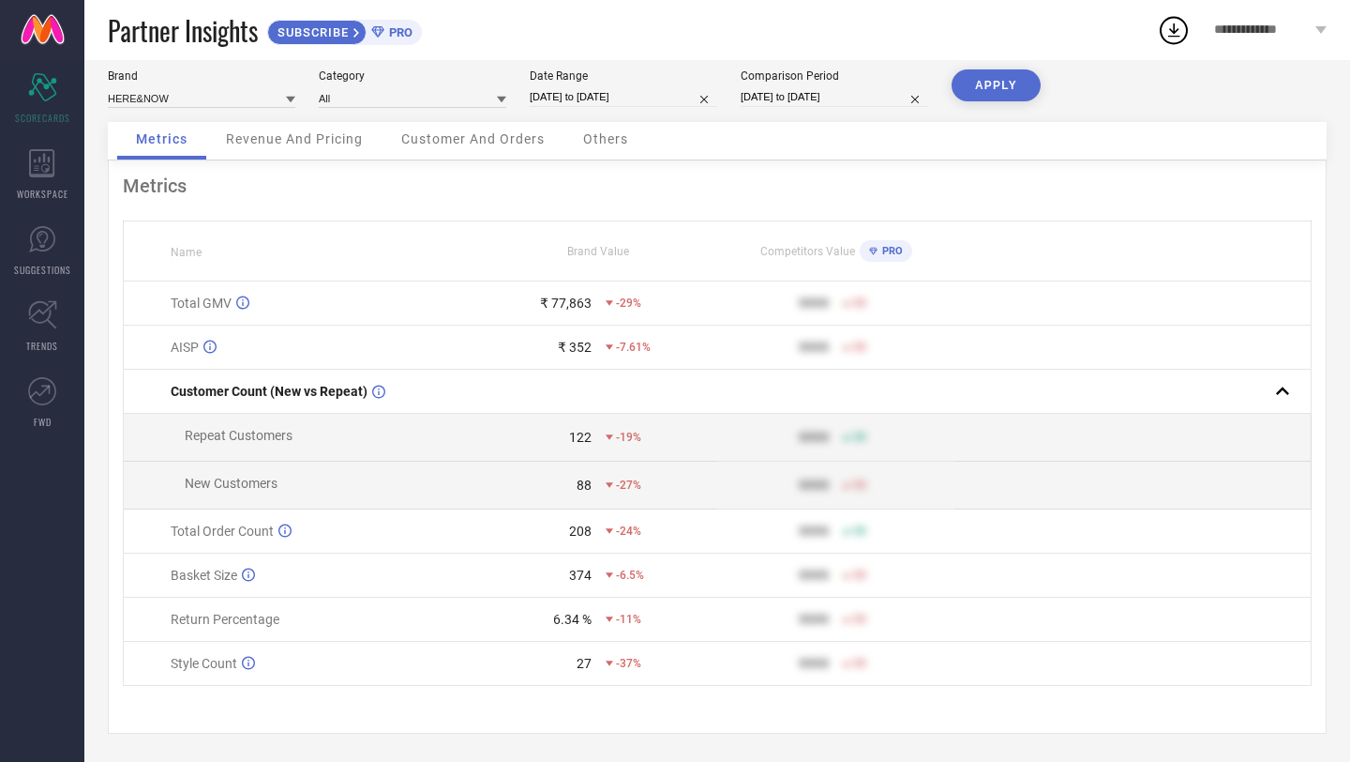
click at [312, 131] on span "Revenue And Pricing" at bounding box center [294, 138] width 137 height 15
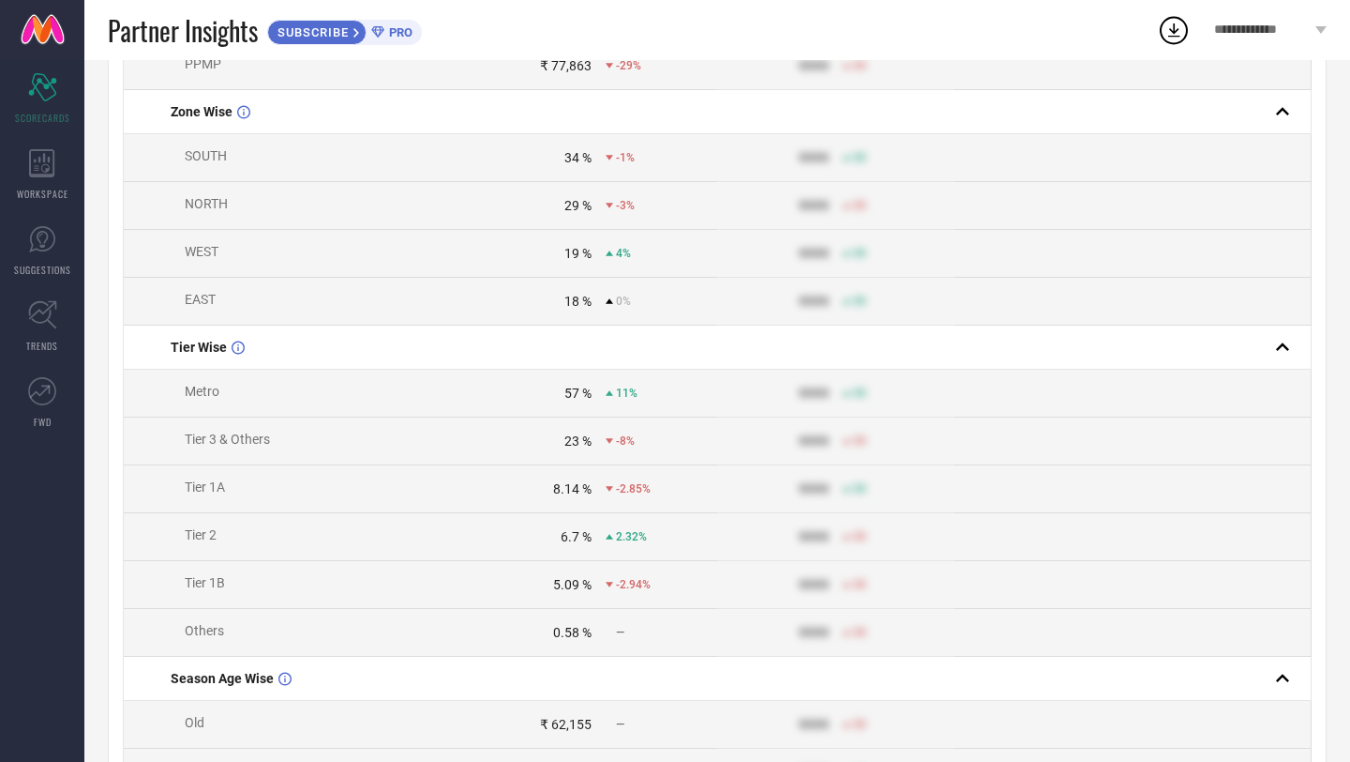
scroll to position [0, 0]
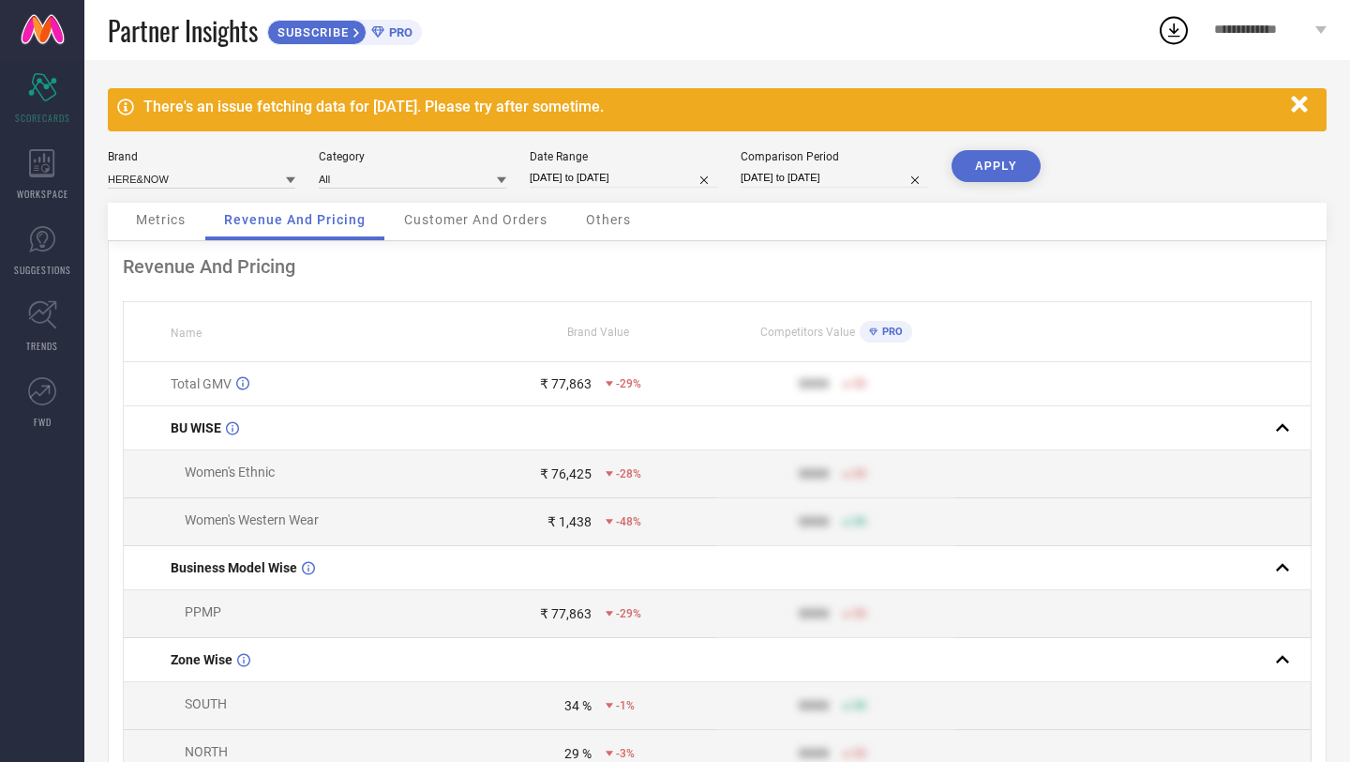
click at [424, 225] on span "Customer And Orders" at bounding box center [475, 219] width 143 height 15
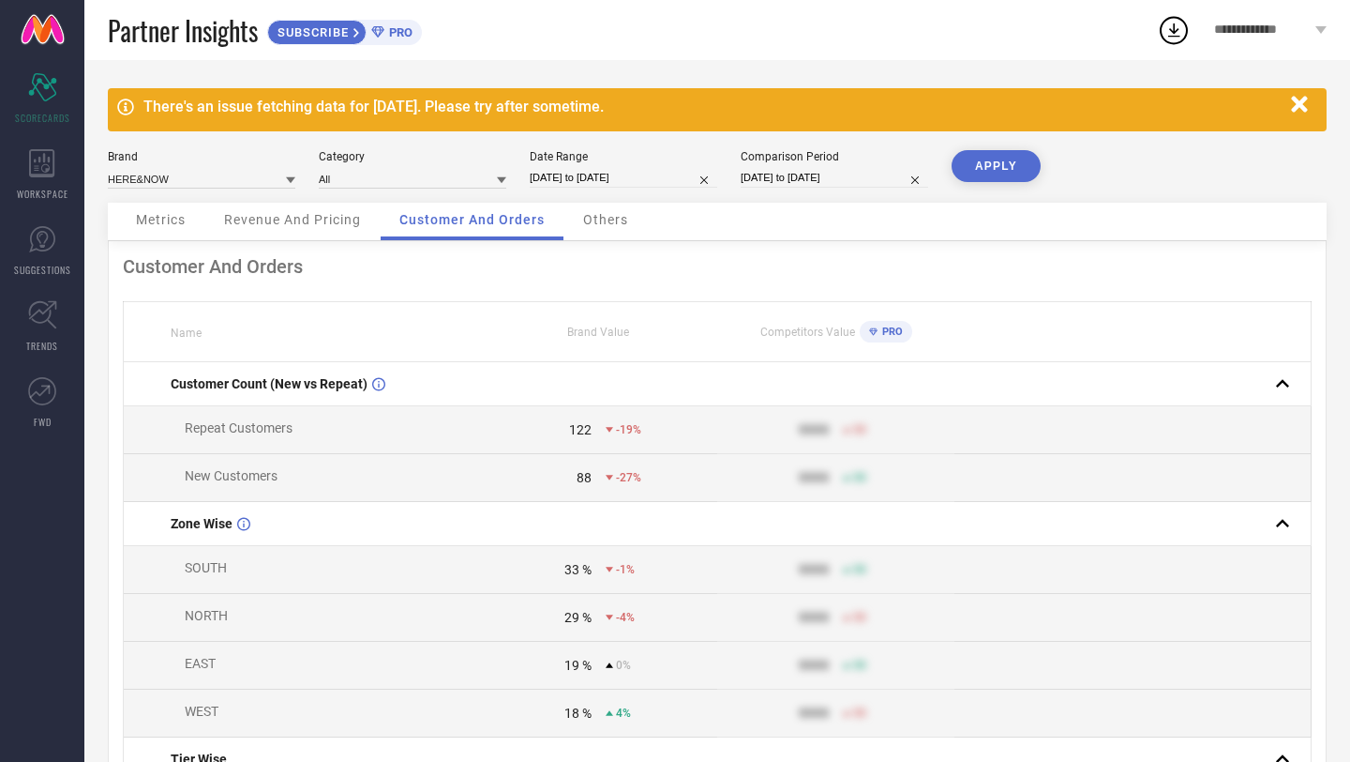
click at [613, 229] on div "Others" at bounding box center [606, 222] width 83 height 38
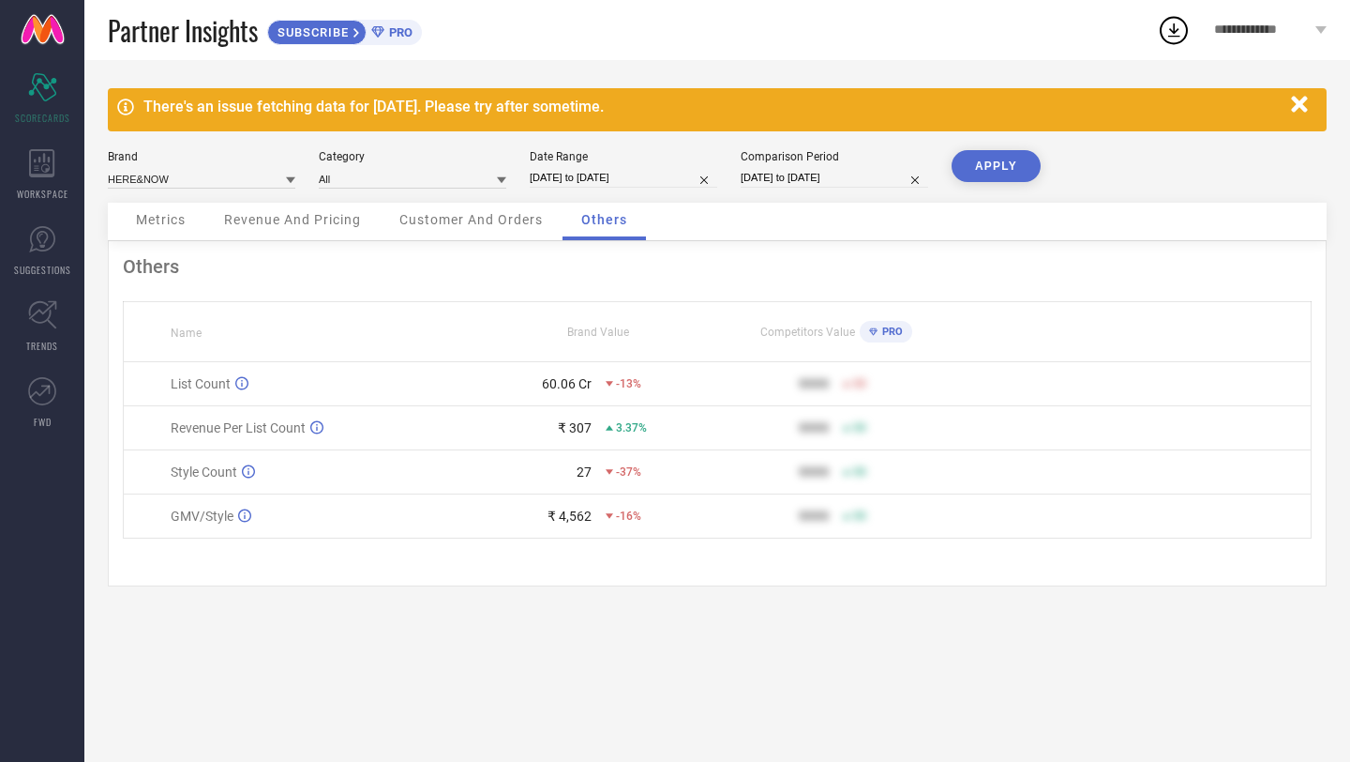
click at [160, 230] on div "Metrics" at bounding box center [160, 222] width 87 height 38
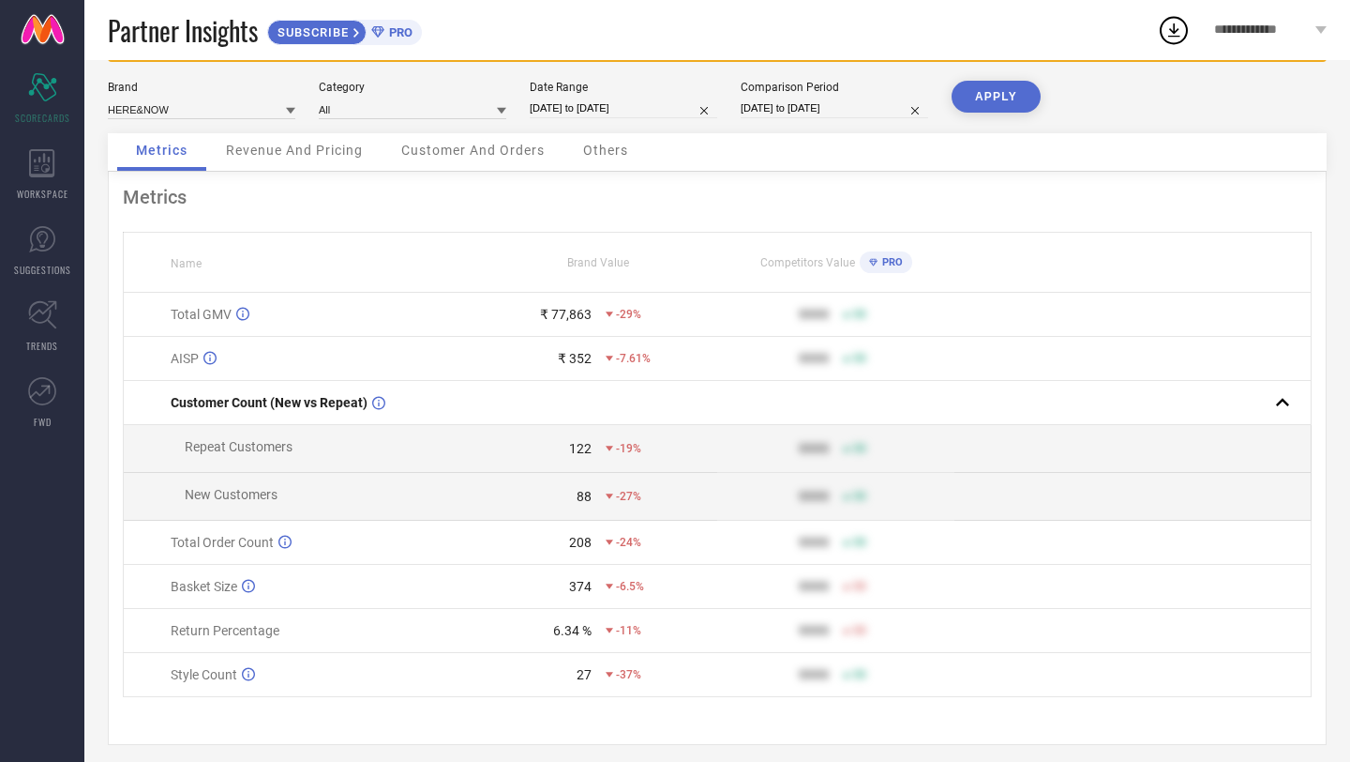
scroll to position [75, 0]
